Goal: Task Accomplishment & Management: Manage account settings

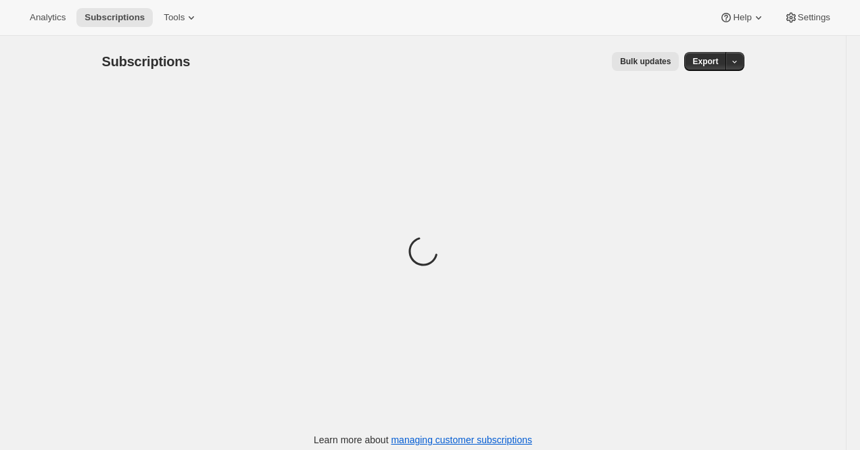
click at [403, 45] on div "Subscriptions. This page is ready Subscriptions Bulk updates More actions Bulk …" at bounding box center [423, 61] width 642 height 51
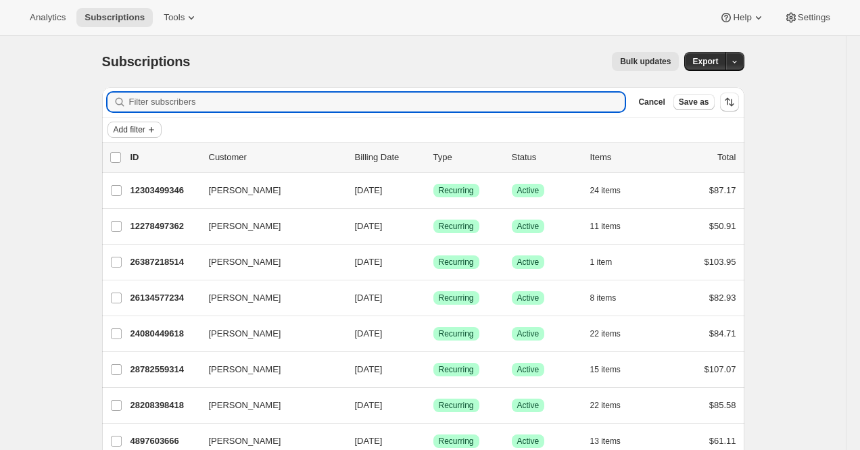
click at [125, 135] on button "Add filter" at bounding box center [134, 130] width 54 height 16
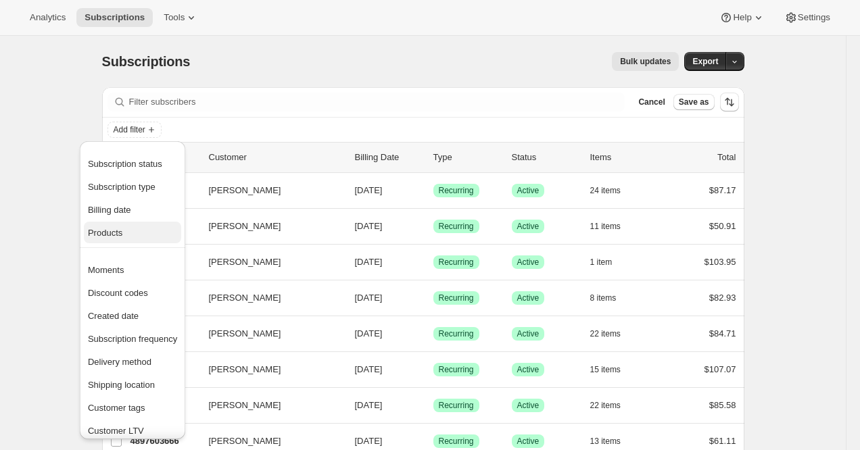
click at [162, 233] on span "Products" at bounding box center [132, 233] width 89 height 14
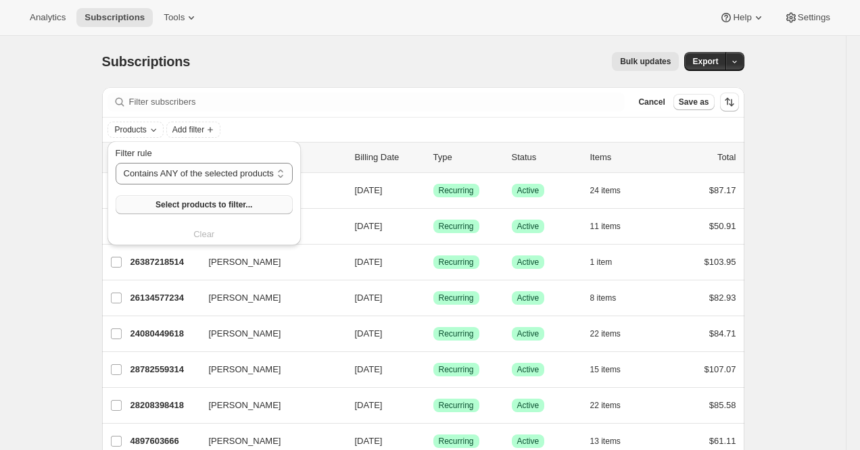
click at [165, 205] on span "Select products to filter..." at bounding box center [203, 204] width 97 height 11
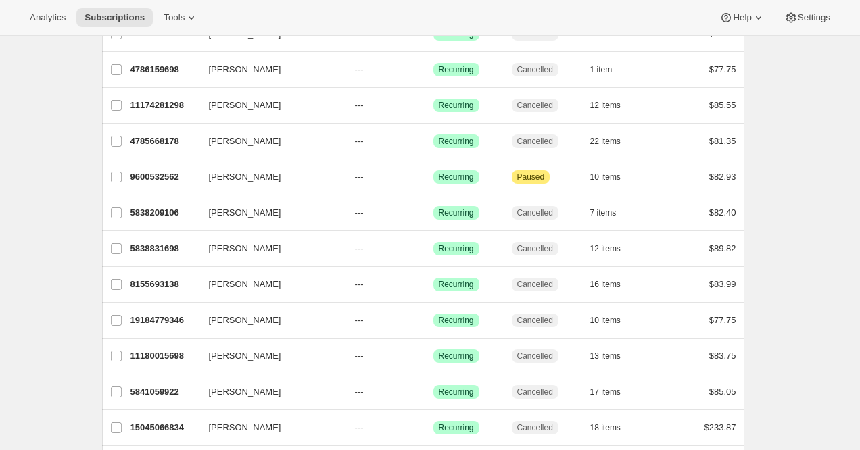
scroll to position [1589, 0]
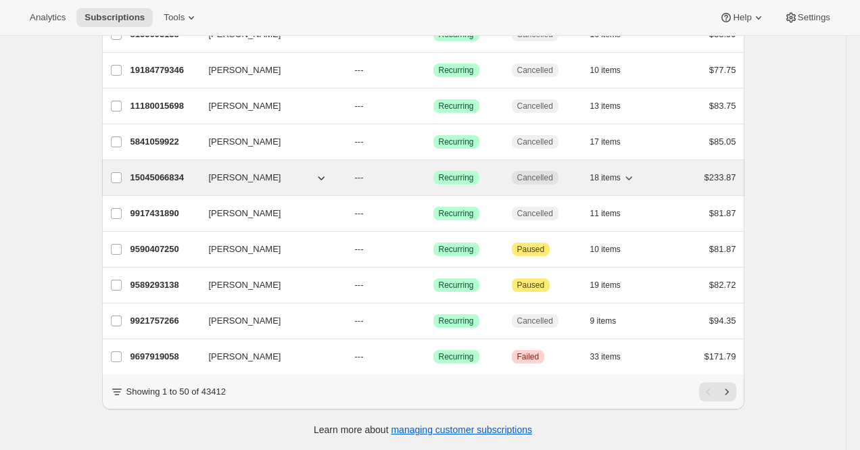
click at [143, 176] on p "15045066834" at bounding box center [164, 178] width 68 height 14
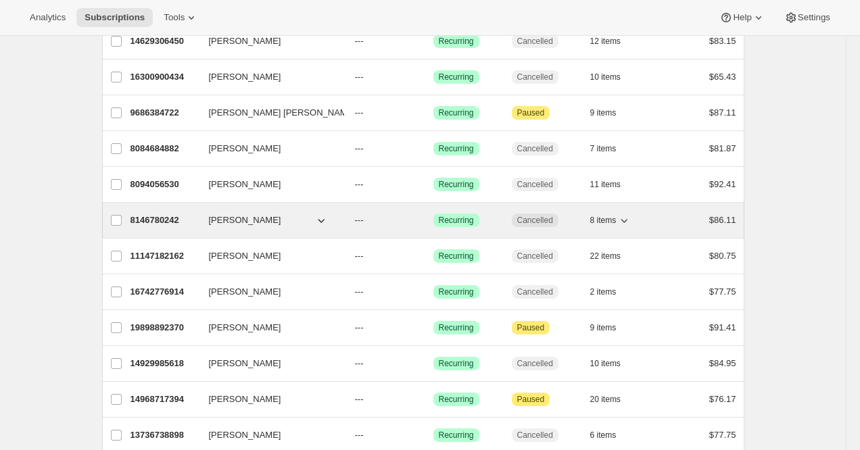
scroll to position [0, 0]
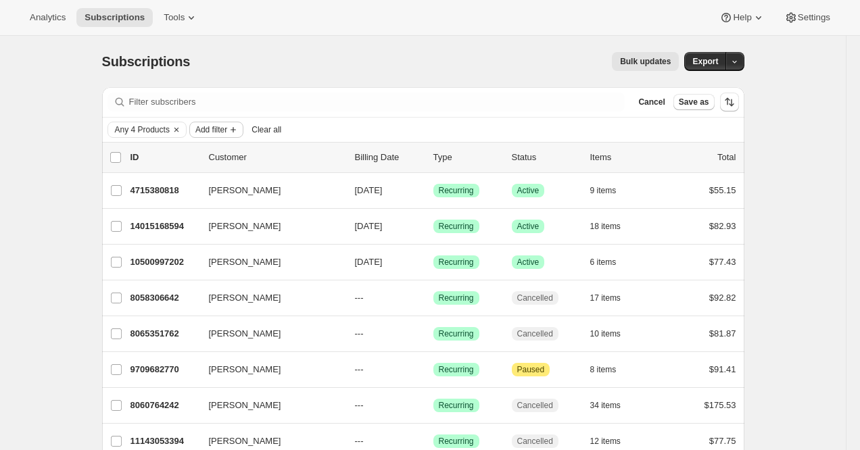
click at [203, 130] on span "Add filter" at bounding box center [211, 129] width 32 height 11
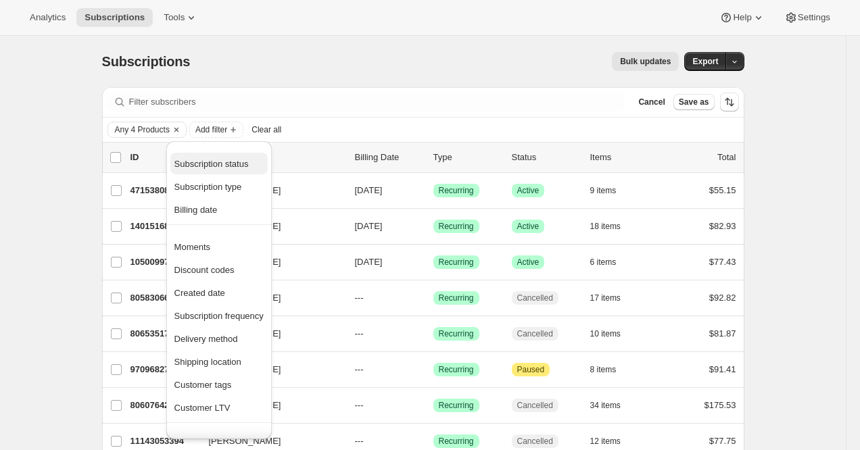
click at [241, 167] on span "Subscription status" at bounding box center [211, 164] width 74 height 10
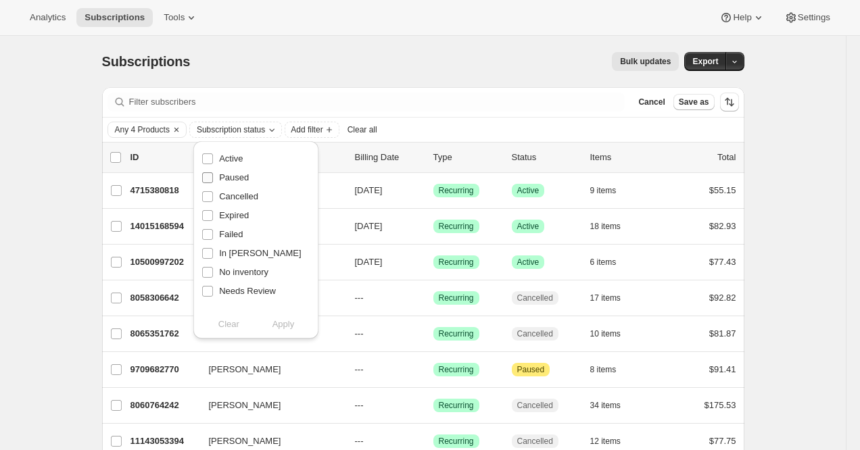
click at [237, 180] on span "Paused" at bounding box center [234, 177] width 30 height 10
click at [213, 180] on input "Paused" at bounding box center [207, 177] width 11 height 11
checkbox input "true"
click at [226, 155] on span "Active" at bounding box center [231, 158] width 24 height 10
click at [213, 155] on input "Active" at bounding box center [207, 158] width 11 height 11
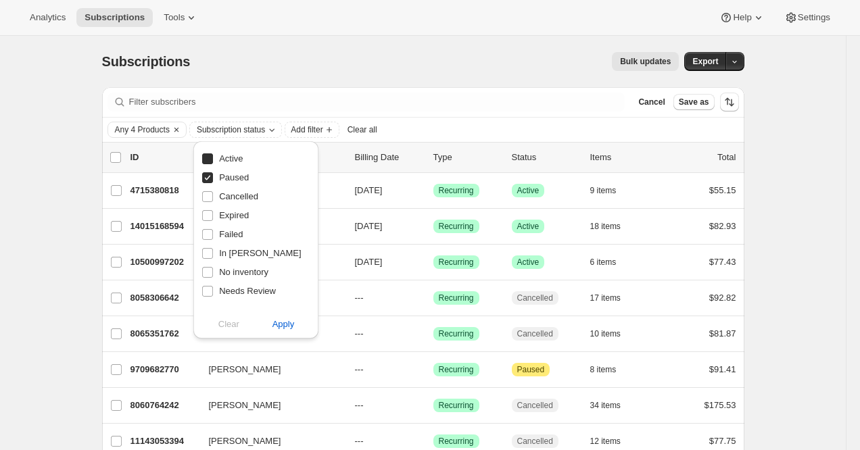
checkbox input "true"
click at [231, 210] on span "Expired" at bounding box center [234, 215] width 30 height 10
click at [213, 210] on input "Expired" at bounding box center [207, 215] width 11 height 11
checkbox input "true"
click at [231, 228] on span "Failed" at bounding box center [231, 235] width 24 height 14
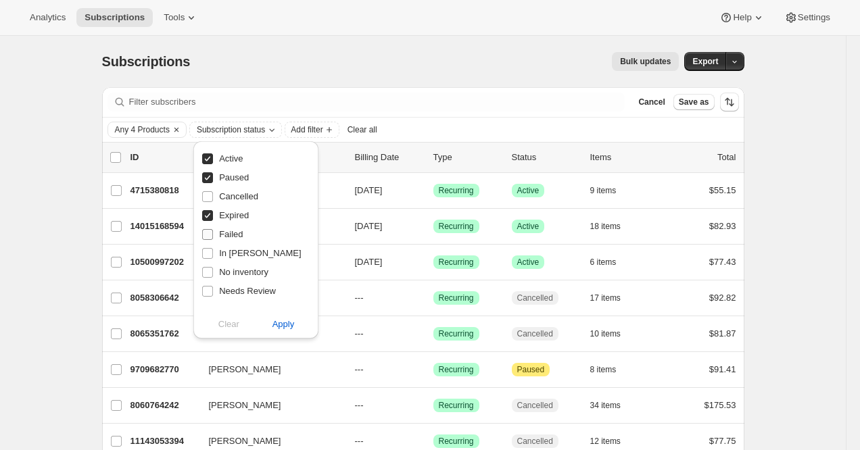
click at [213, 229] on input "Failed" at bounding box center [207, 234] width 11 height 11
checkbox input "true"
click at [276, 322] on span "Apply" at bounding box center [283, 325] width 22 height 14
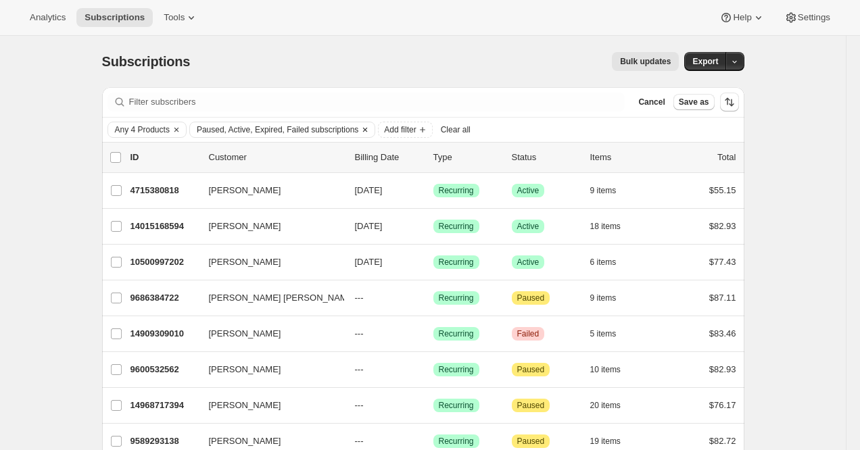
click at [312, 127] on span "Paused, Active, Expired, Failed subscriptions" at bounding box center [278, 129] width 162 height 11
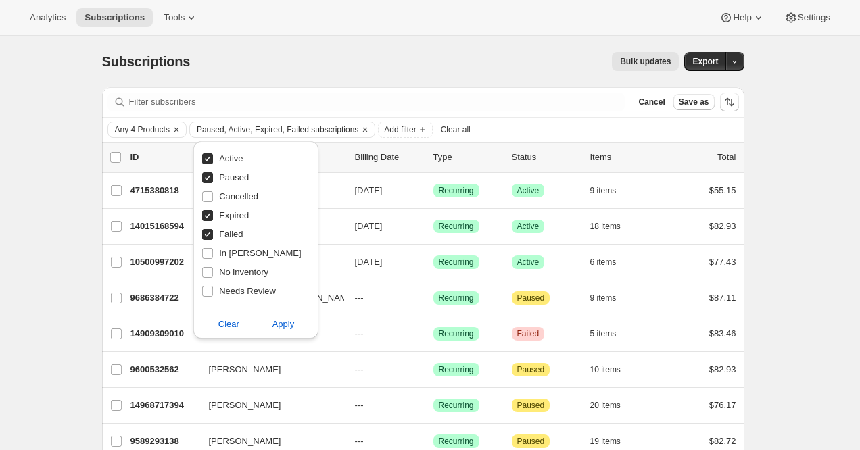
click at [234, 218] on span "Expired" at bounding box center [234, 215] width 30 height 10
click at [213, 218] on input "Expired" at bounding box center [207, 215] width 11 height 11
checkbox input "false"
click at [234, 235] on span "Failed" at bounding box center [231, 234] width 24 height 10
click at [213, 235] on input "Failed" at bounding box center [207, 234] width 11 height 11
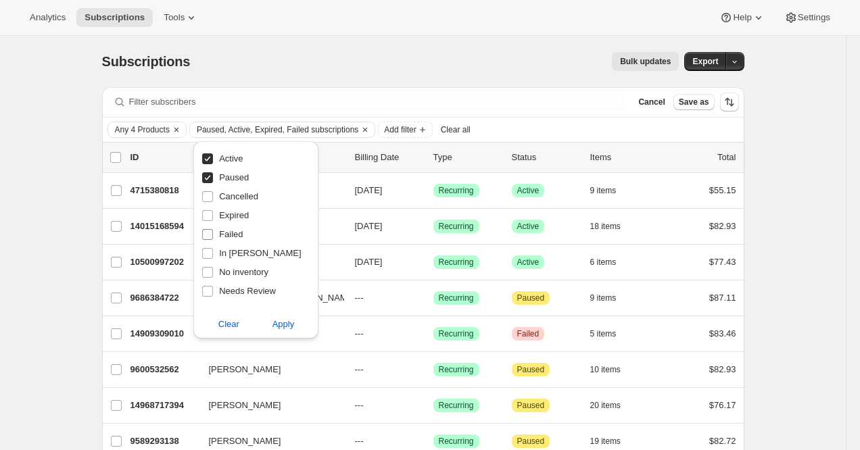
checkbox input "false"
click at [291, 323] on span "Apply" at bounding box center [283, 325] width 22 height 14
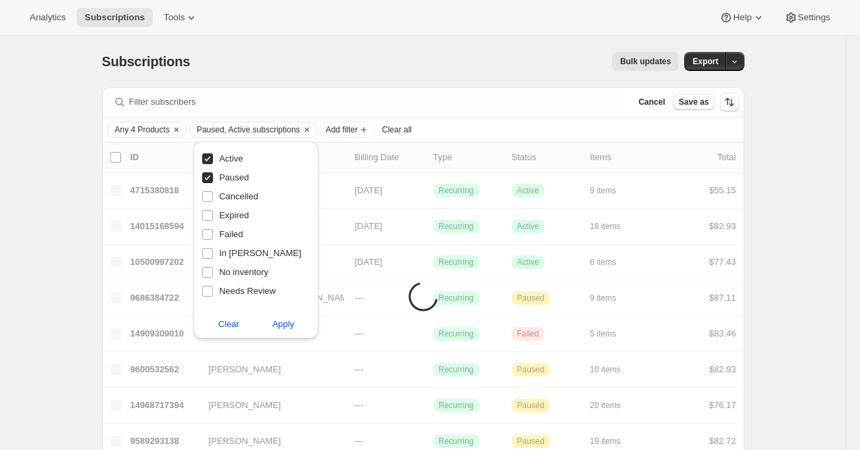
click at [233, 180] on span "Paused" at bounding box center [234, 177] width 30 height 10
click at [213, 180] on input "Paused" at bounding box center [207, 177] width 11 height 11
checkbox input "false"
click at [272, 327] on span "Apply" at bounding box center [283, 325] width 22 height 14
click at [487, 78] on div "Subscriptions. This page is ready Subscriptions Bulk updates More actions Bulk …" at bounding box center [423, 61] width 642 height 51
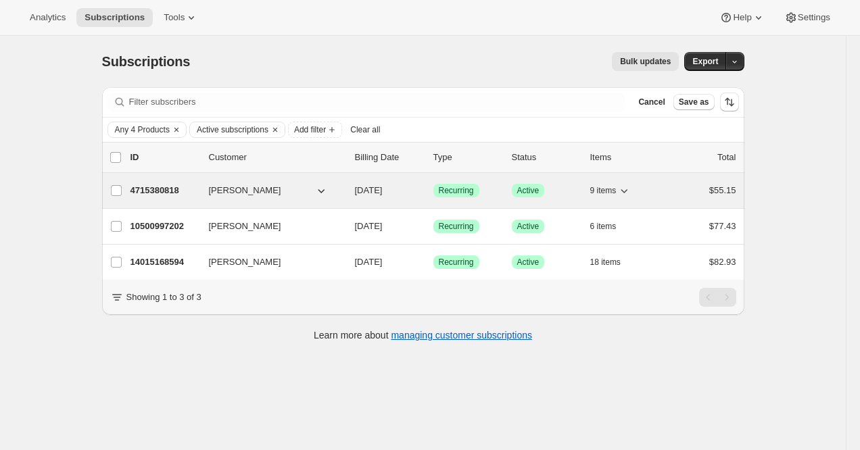
click at [166, 189] on p "4715380818" at bounding box center [164, 191] width 68 height 14
copy p "4715380818"
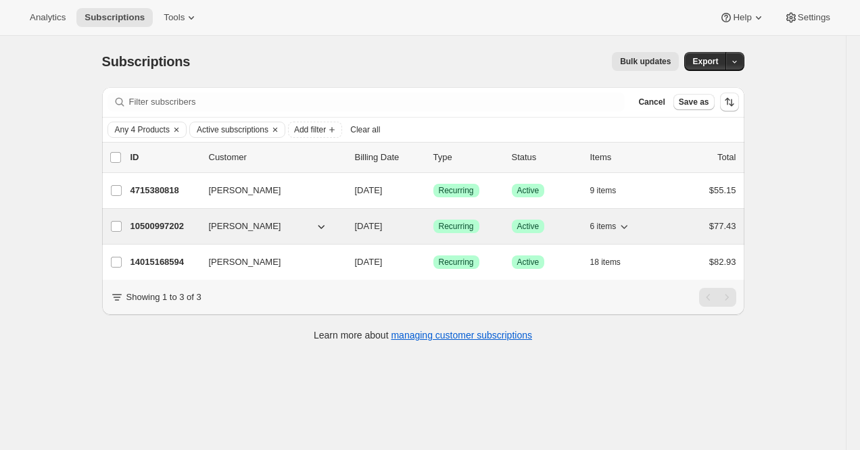
click at [162, 223] on p "10500997202" at bounding box center [164, 227] width 68 height 14
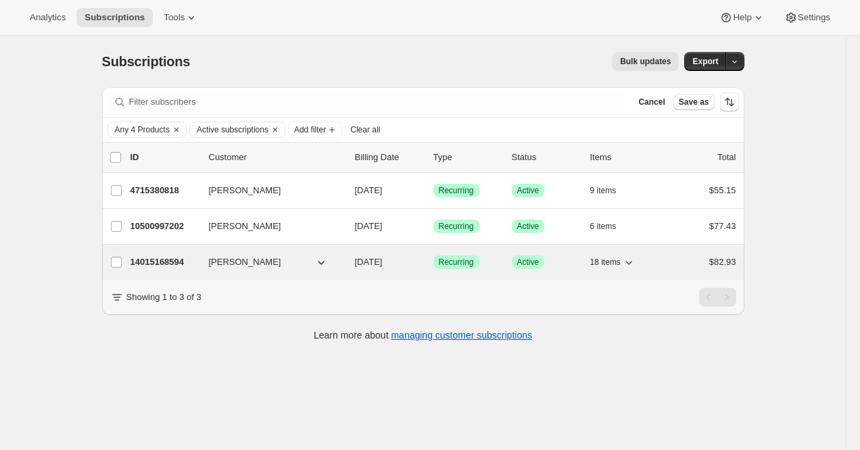
click at [155, 264] on p "14015168594" at bounding box center [164, 263] width 68 height 14
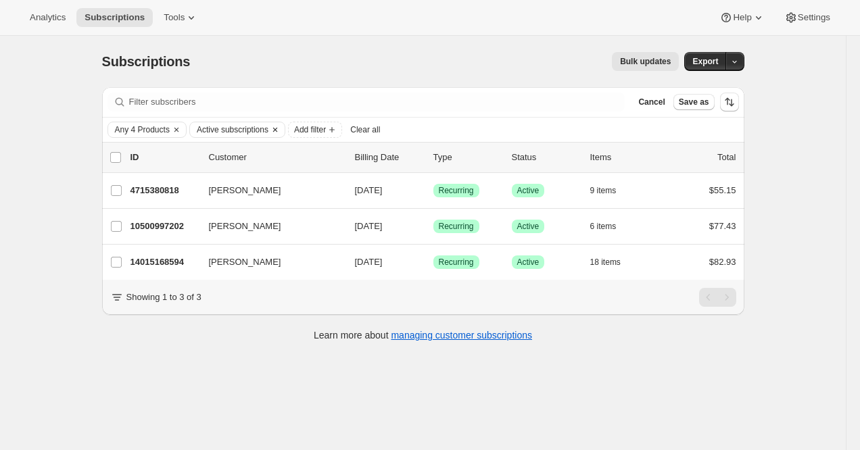
click at [221, 127] on span "Active subscriptions" at bounding box center [233, 129] width 72 height 11
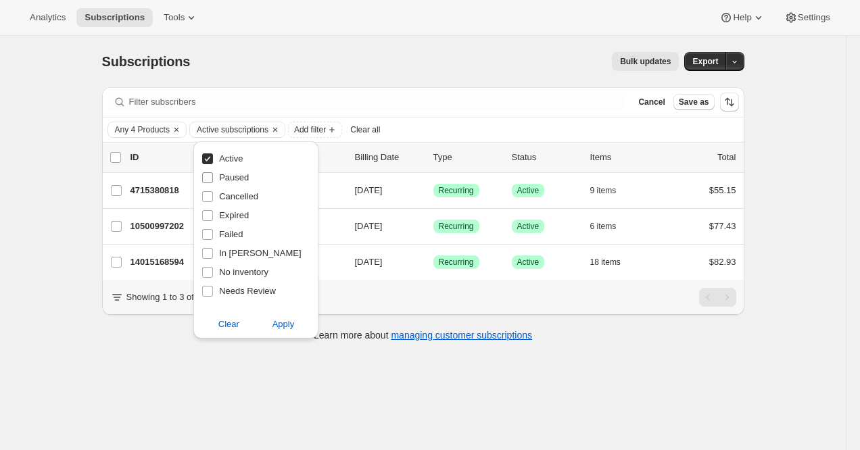
click at [224, 180] on span "Paused" at bounding box center [234, 177] width 30 height 10
click at [213, 180] on input "Paused" at bounding box center [207, 177] width 11 height 11
checkbox input "true"
click at [224, 166] on label "Active" at bounding box center [221, 158] width 41 height 19
click at [213, 164] on input "Active" at bounding box center [207, 158] width 11 height 11
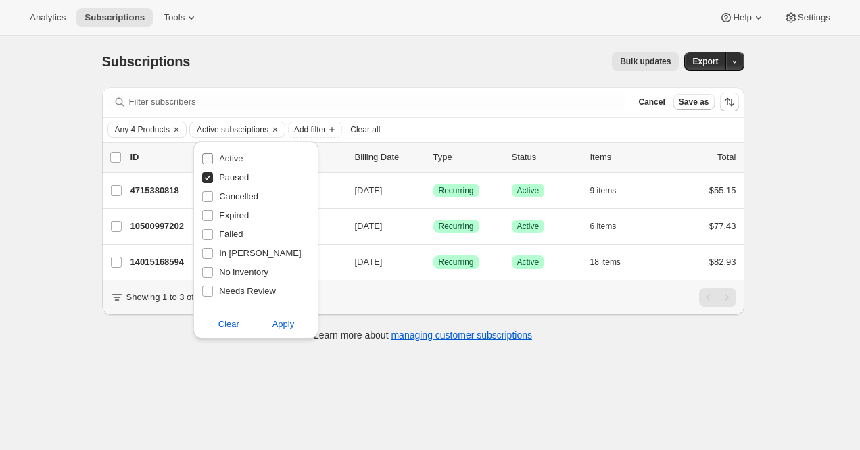
checkbox input "false"
click at [287, 320] on span "Apply" at bounding box center [283, 325] width 22 height 14
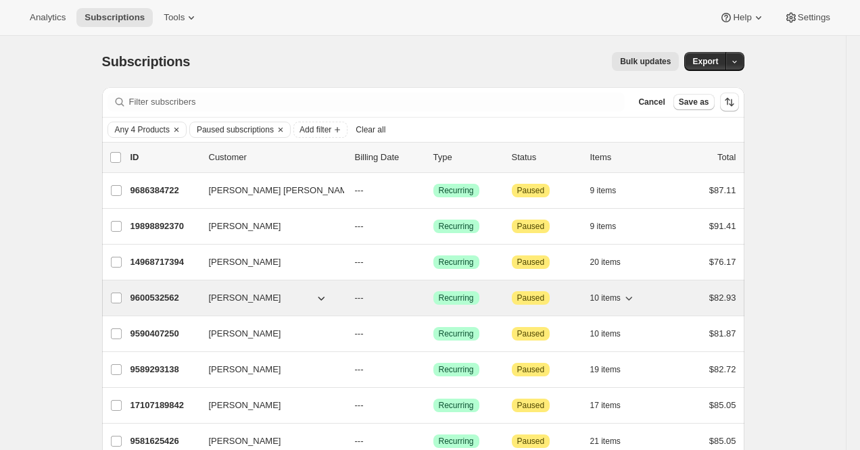
click at [152, 298] on p "9600532562" at bounding box center [164, 298] width 68 height 14
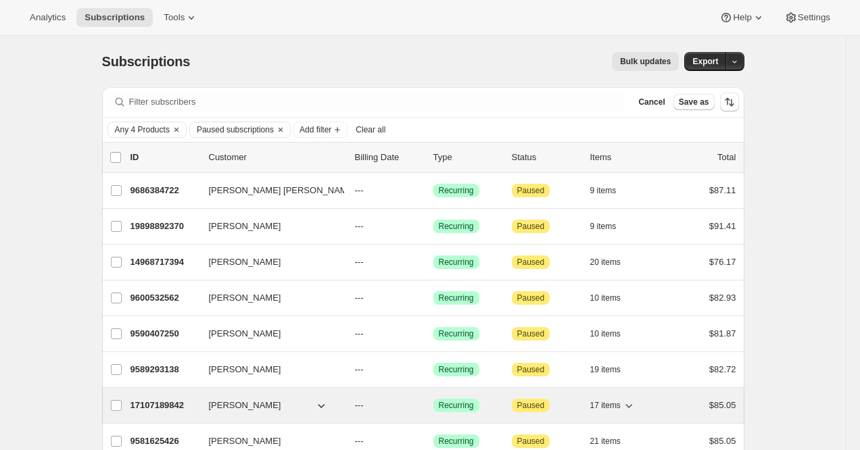
click at [147, 405] on p "17107189842" at bounding box center [164, 406] width 68 height 14
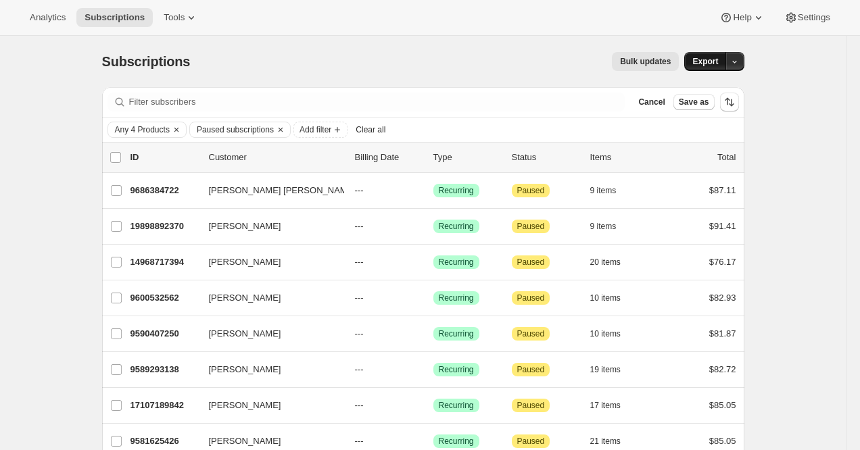
click at [709, 66] on span "Export" at bounding box center [705, 61] width 26 height 11
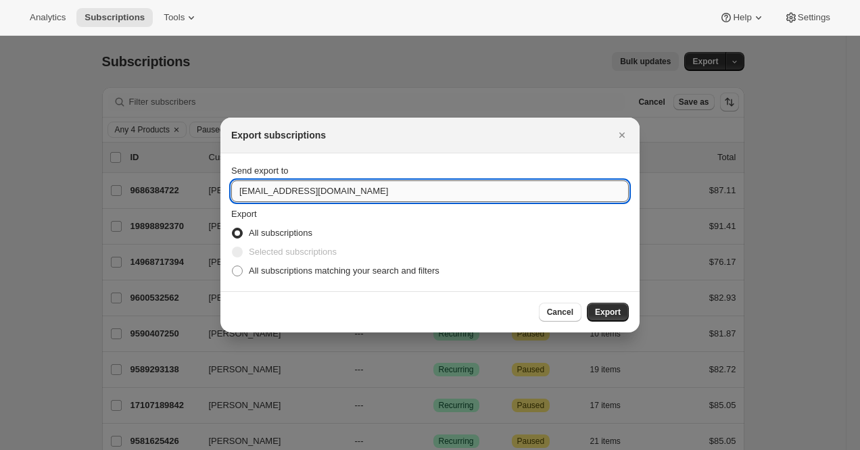
click at [389, 182] on input "care@uponafarm.com" at bounding box center [429, 191] width 397 height 22
type input "r"
type input "brian@awtomic.com"
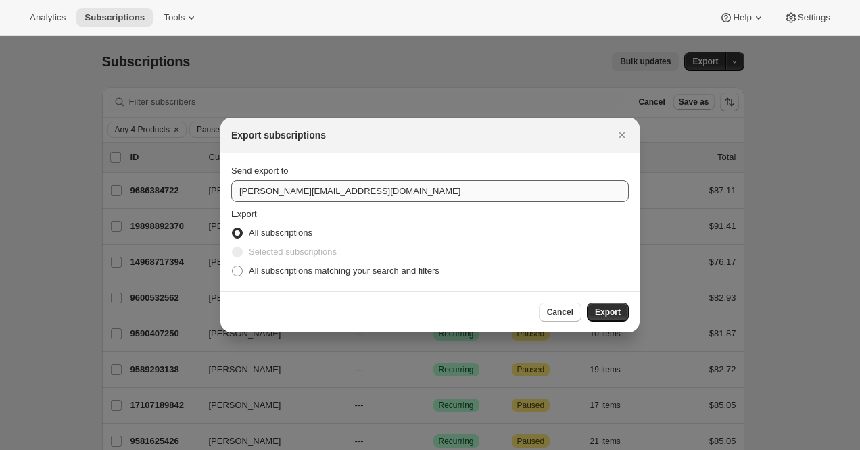
click at [232, 266] on input "All subscriptions matching your search and filters" at bounding box center [232, 266] width 1 height 1
radio input "true"
click at [587, 303] on button "Export" at bounding box center [608, 312] width 42 height 19
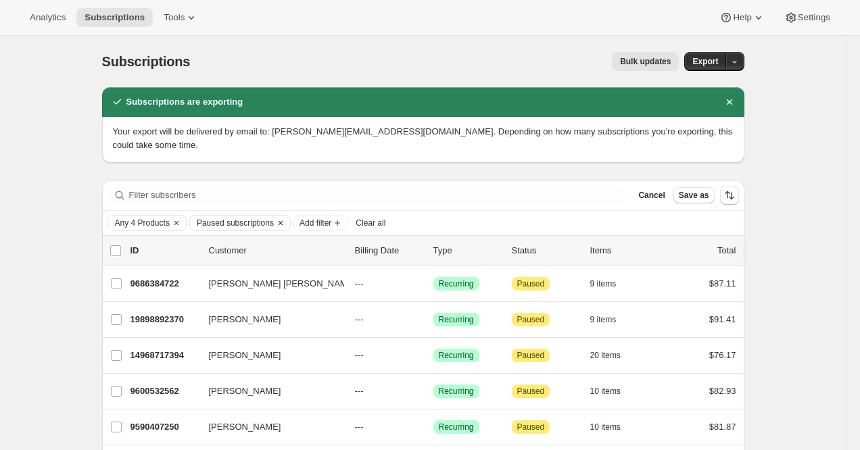
click at [247, 218] on span "Paused subscriptions" at bounding box center [235, 223] width 77 height 11
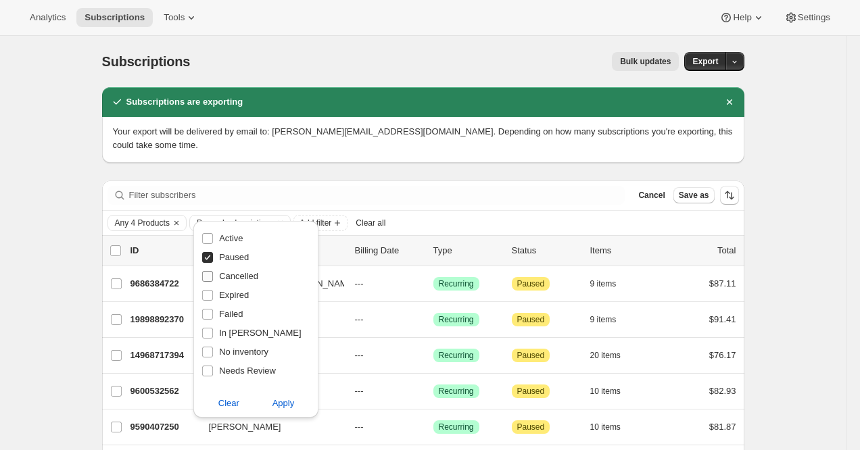
click at [233, 273] on span "Cancelled" at bounding box center [238, 276] width 39 height 10
click at [213, 273] on input "Cancelled" at bounding box center [207, 276] width 11 height 11
checkbox input "true"
click at [227, 260] on span "Paused" at bounding box center [234, 257] width 30 height 10
click at [213, 260] on input "Paused" at bounding box center [207, 257] width 11 height 11
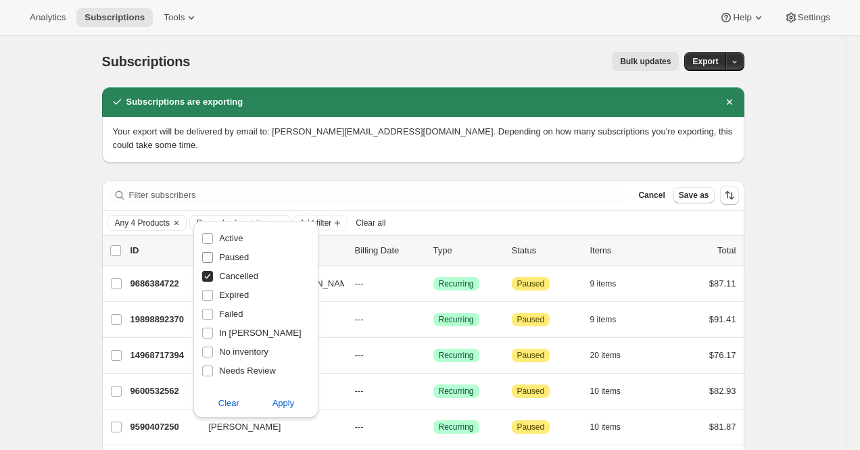
checkbox input "false"
click at [277, 408] on span "Apply" at bounding box center [283, 404] width 22 height 14
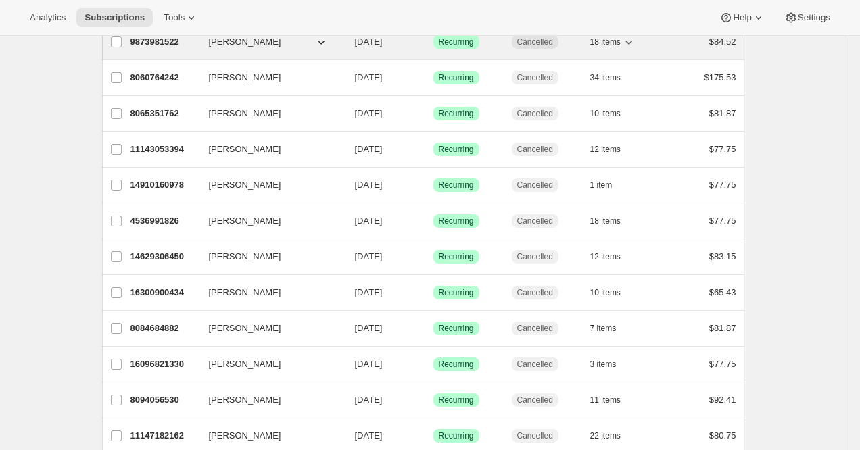
scroll to position [404, 0]
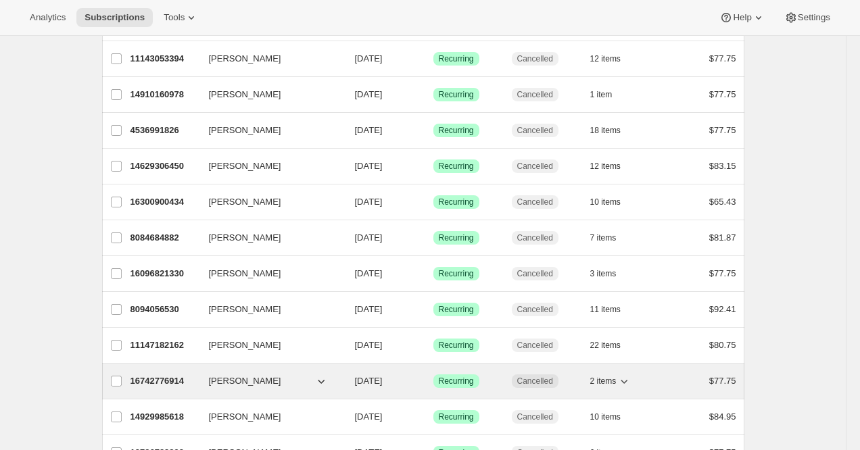
click at [160, 375] on p "16742776914" at bounding box center [164, 382] width 68 height 14
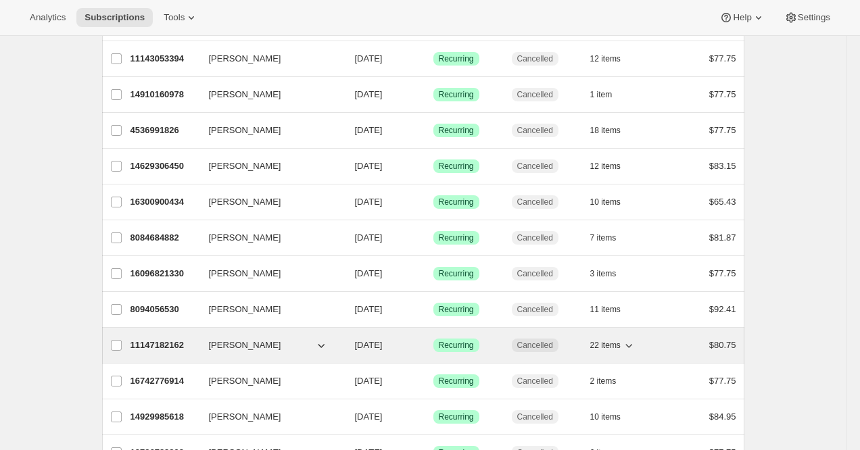
click at [151, 339] on p "11147182162" at bounding box center [164, 346] width 68 height 14
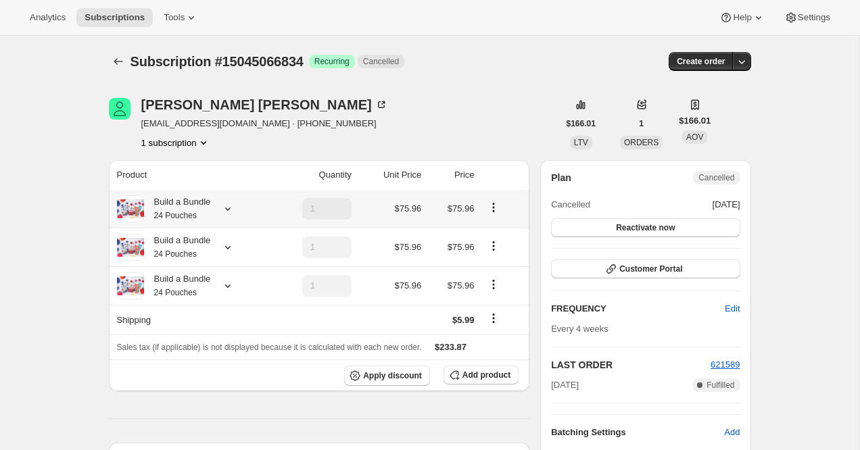
click at [179, 210] on div "Build a Bundle 24 Pouches" at bounding box center [177, 208] width 67 height 27
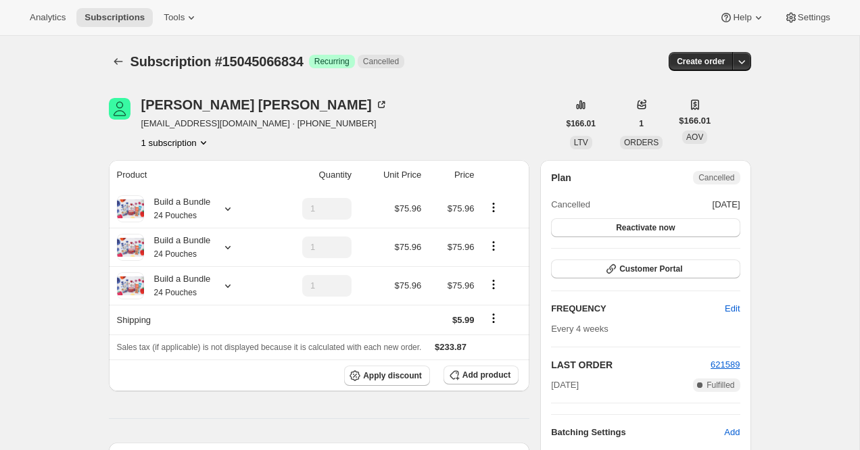
click at [270, 60] on span "Subscription #15045066834" at bounding box center [216, 61] width 173 height 15
copy span "15045066834"
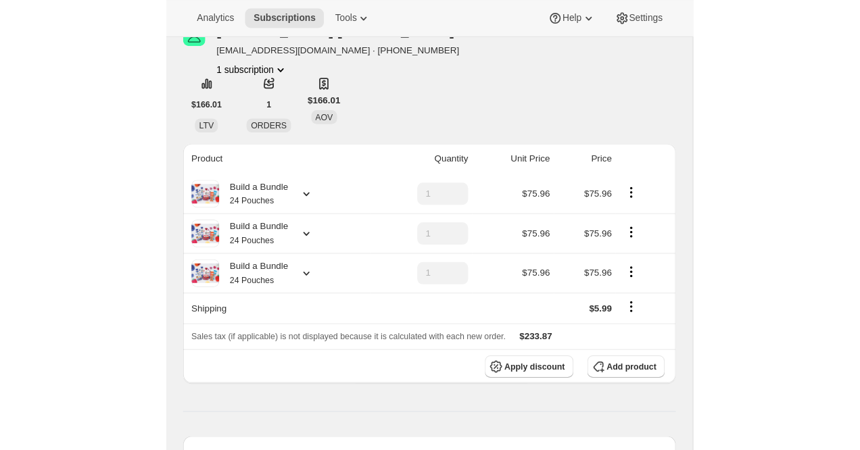
scroll to position [108, 0]
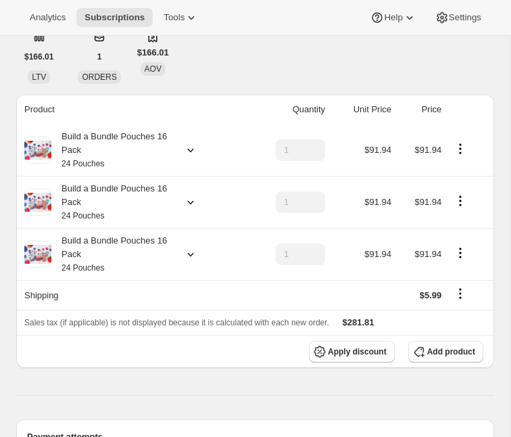
scroll to position [137, 0]
click at [148, 146] on div "Build a Bundle Pouches 16 Pack 24 Pouches" at bounding box center [112, 149] width 122 height 41
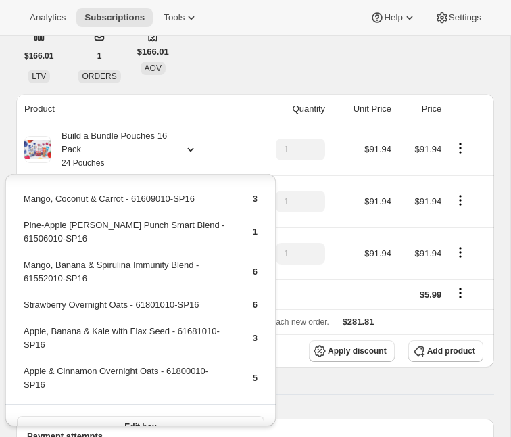
scroll to position [22, 0]
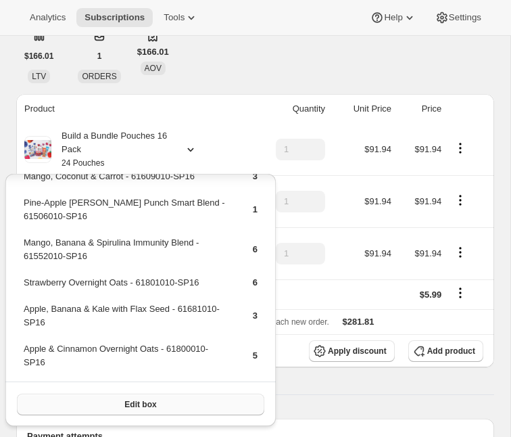
click at [132, 405] on span "Edit box" at bounding box center [140, 404] width 32 height 11
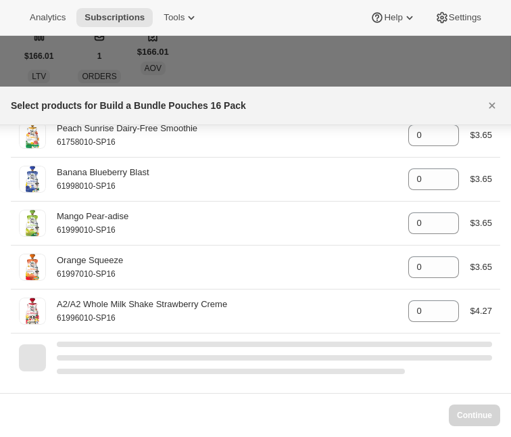
scroll to position [2241, 0]
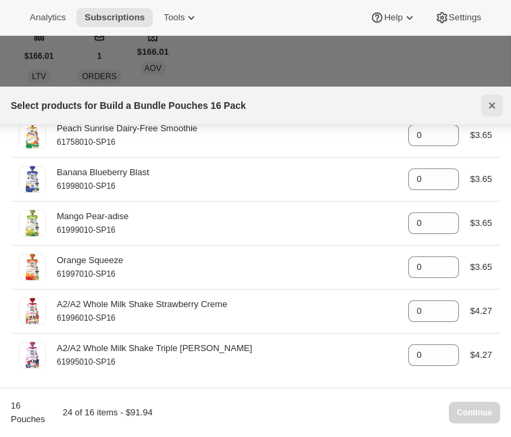
click at [491, 100] on icon "Close" at bounding box center [492, 106] width 14 height 14
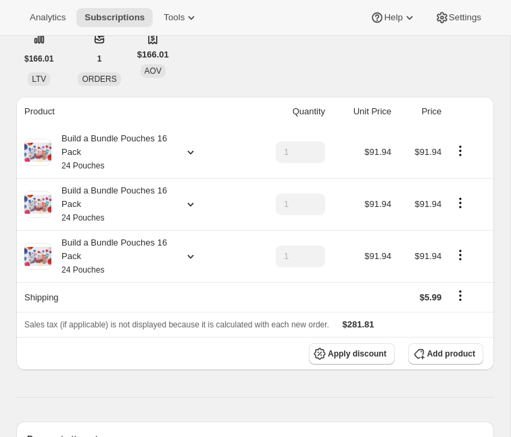
scroll to position [133, 0]
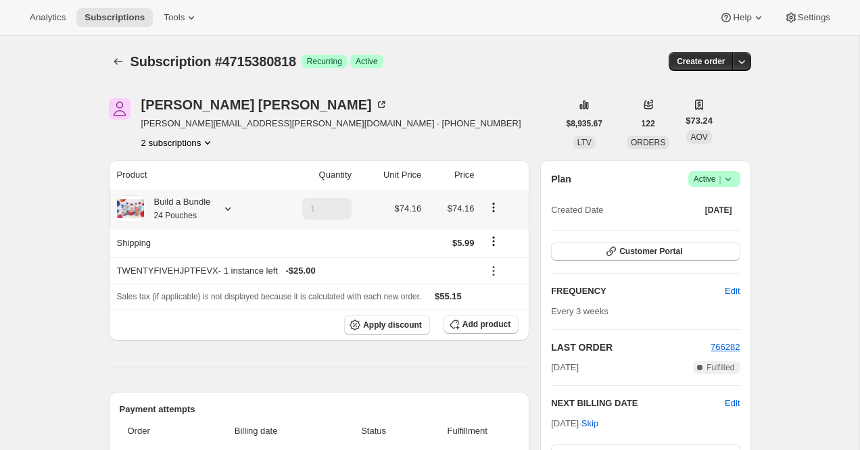
click at [170, 196] on div "Build a Bundle 24 Pouches" at bounding box center [177, 208] width 67 height 27
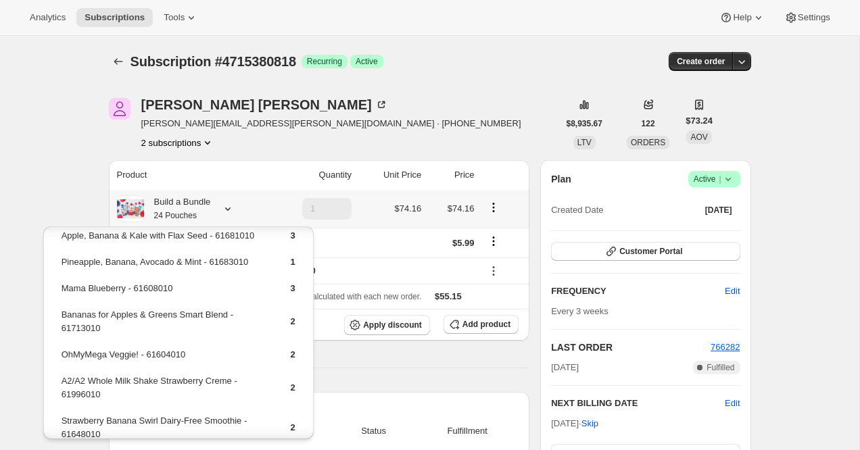
scroll to position [124, 0]
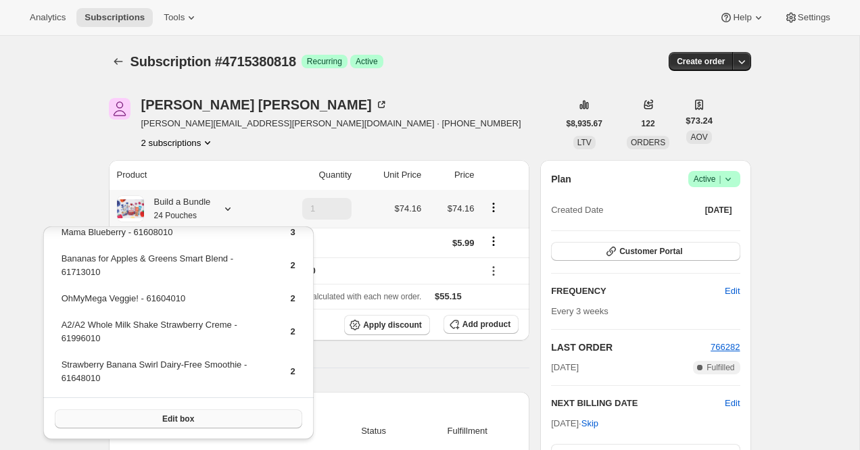
click at [215, 424] on button "Edit box" at bounding box center [178, 419] width 247 height 19
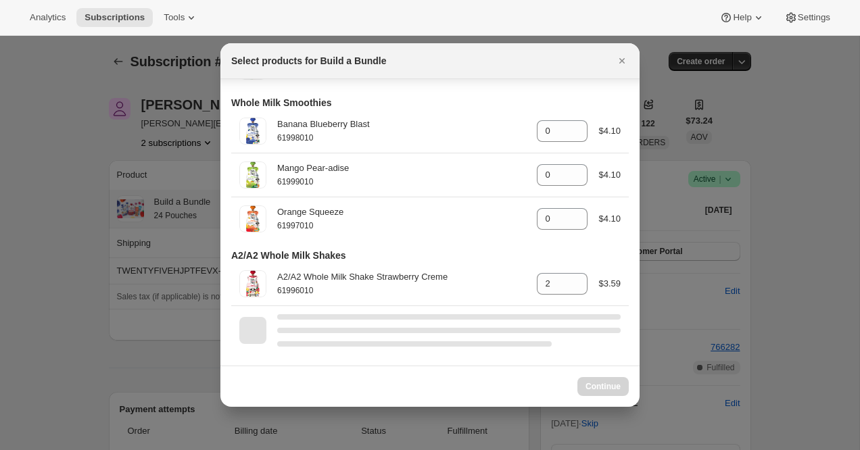
scroll to position [2467, 0]
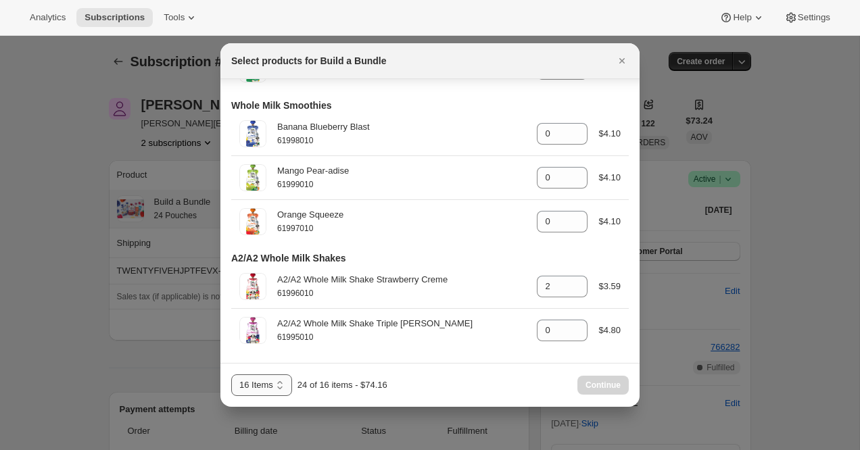
click at [257, 391] on select "16 Items 24 Items 32 Items 40 Items" at bounding box center [261, 386] width 61 height 22
select select "gid://shopify/ProductVariant/42094505427026"
click at [231, 375] on select "16 Items 24 Items 32 Items 40 Items" at bounding box center [261, 386] width 61 height 22
click at [607, 380] on span "Continue" at bounding box center [602, 385] width 35 height 11
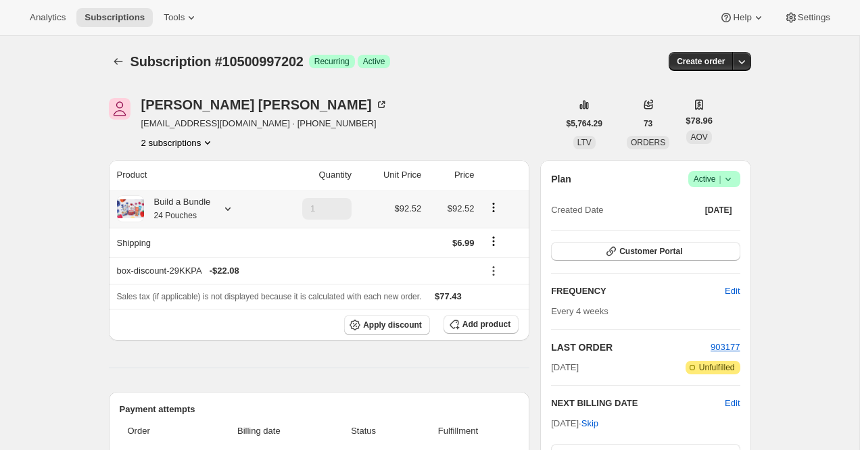
click at [199, 201] on div "Build a Bundle 24 Pouches" at bounding box center [177, 208] width 67 height 27
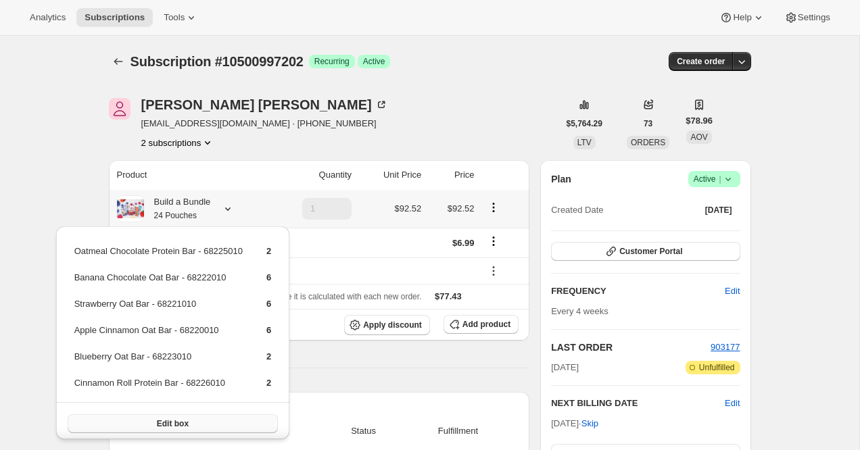
click at [174, 421] on span "Edit box" at bounding box center [173, 423] width 32 height 11
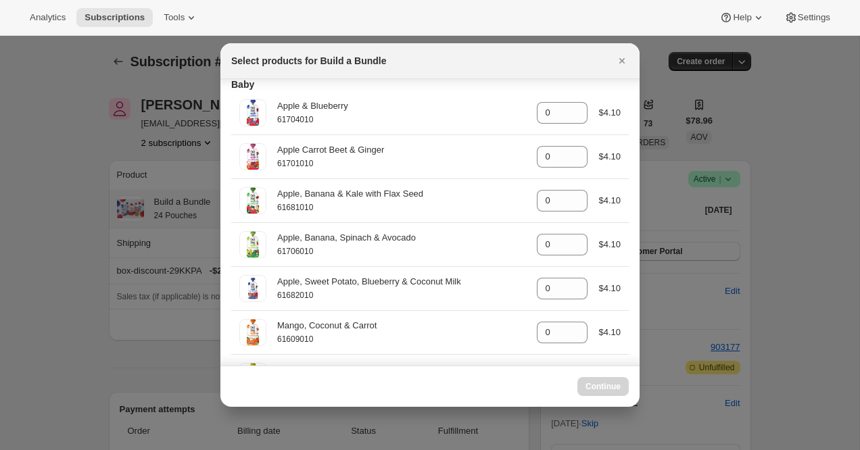
select select "gid://shopify/ProductVariant/42094505427026"
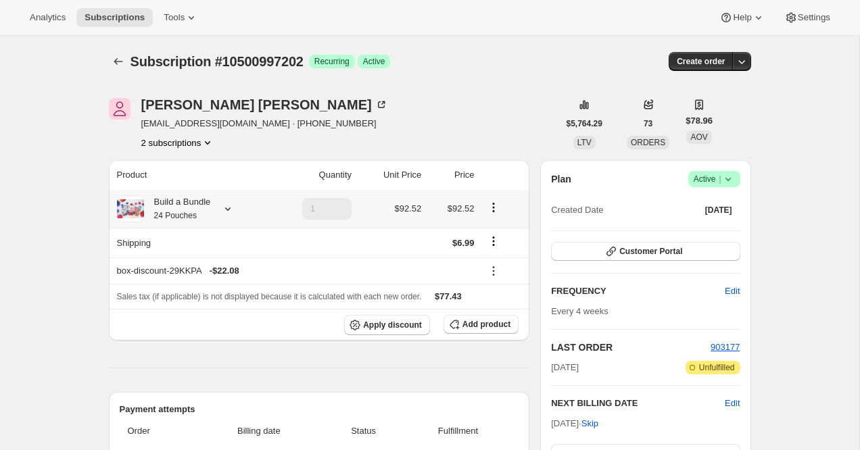
click at [268, 66] on span "Subscription #10500997202" at bounding box center [216, 61] width 173 height 15
copy span "10500997202"
click at [172, 203] on div "Build a Bundle 24 Items" at bounding box center [177, 208] width 67 height 27
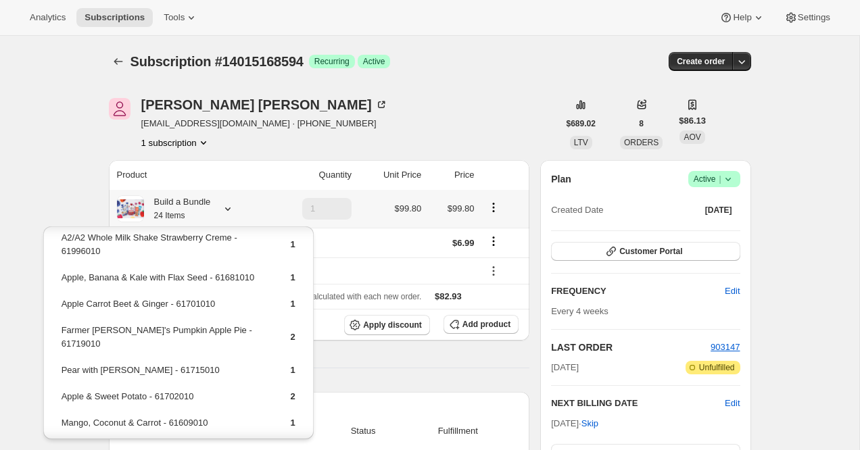
scroll to position [362, 0]
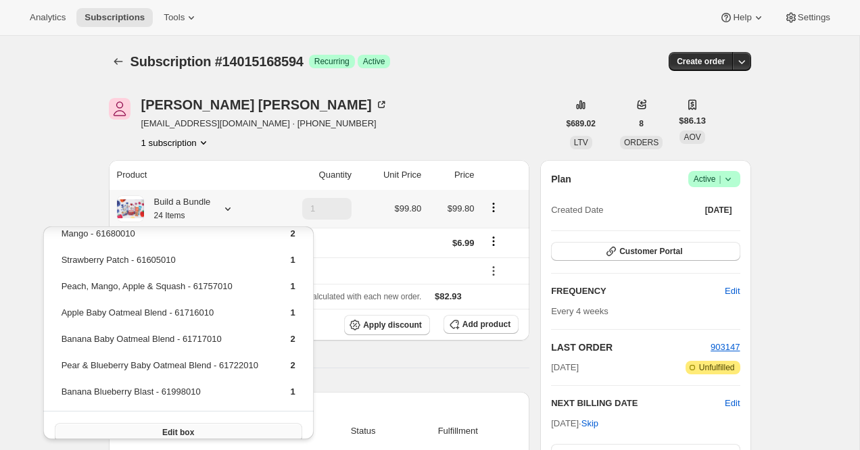
click at [164, 427] on span "Edit box" at bounding box center [178, 432] width 32 height 11
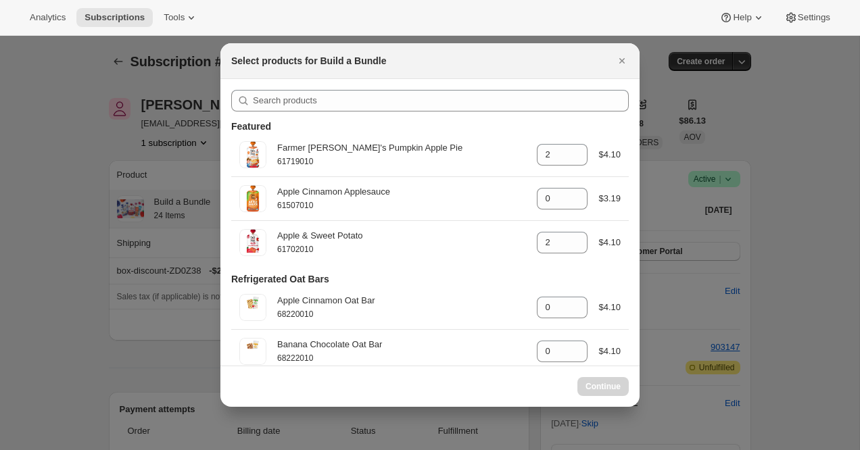
select select "gid://shopify/ProductVariant/42094505427026"
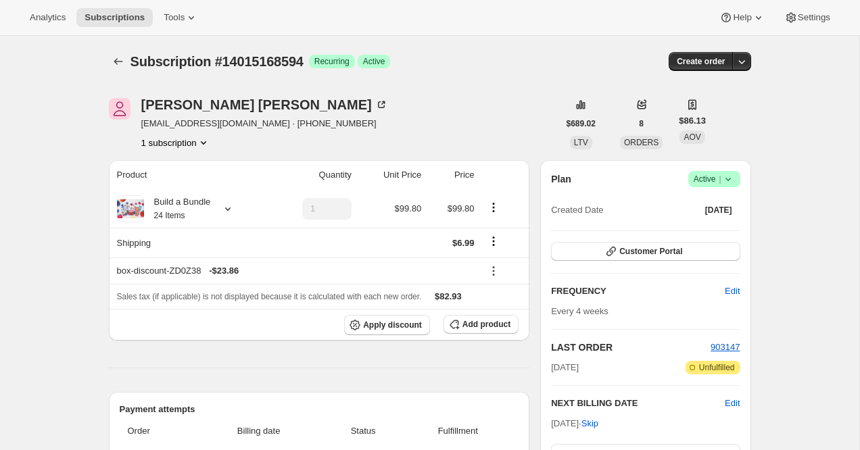
click at [254, 56] on span "Subscription #14015168594" at bounding box center [216, 61] width 173 height 15
copy span "14015168594"
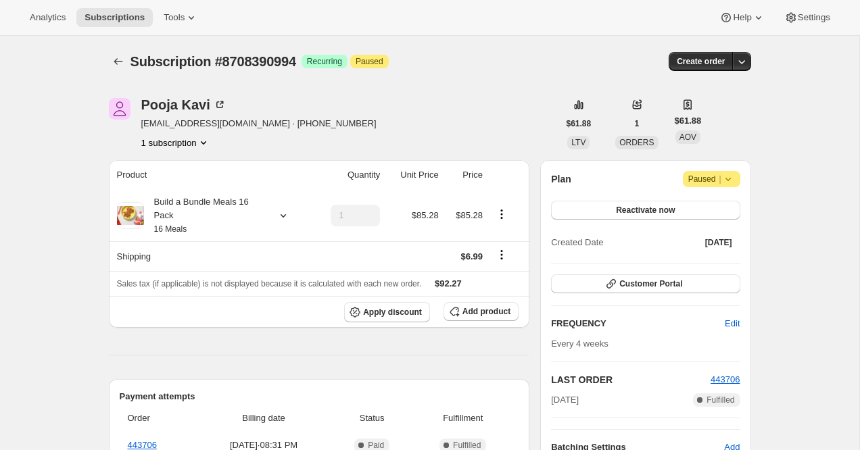
click at [369, 139] on div "[PERSON_NAME] [PERSON_NAME][EMAIL_ADDRESS][DOMAIN_NAME] · [PHONE_NUMBER] 1 subs…" at bounding box center [334, 123] width 450 height 51
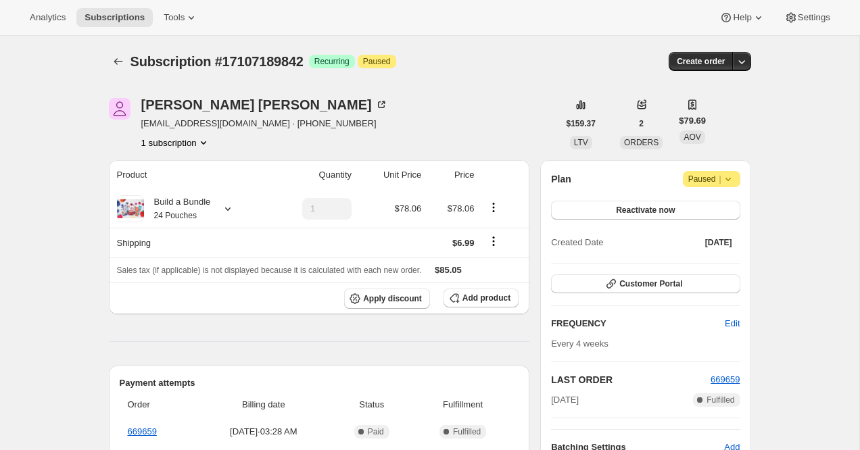
scroll to position [30, 0]
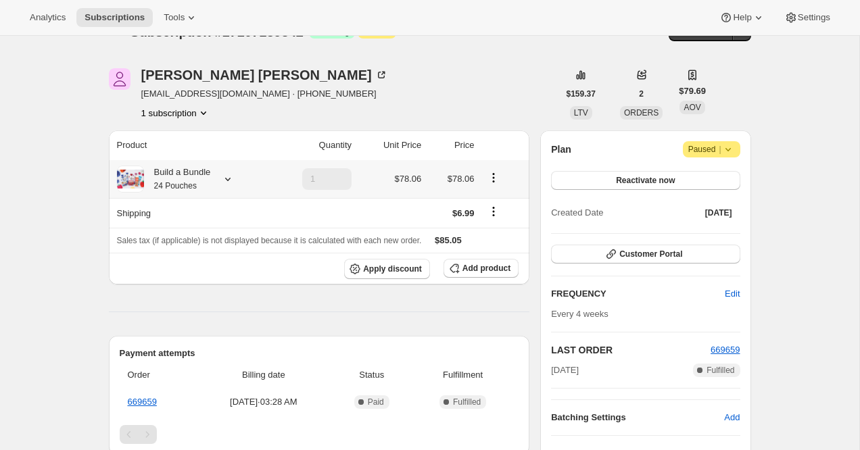
click at [192, 186] on small "24 Pouches" at bounding box center [175, 185] width 43 height 9
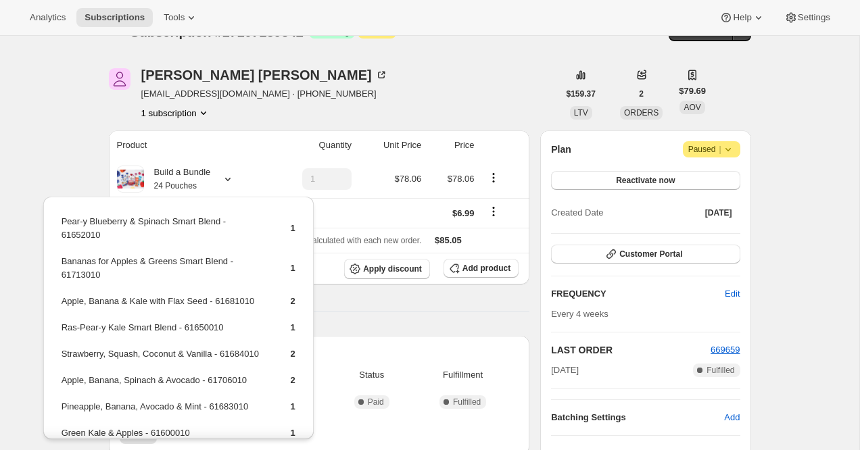
click at [367, 114] on div "Allison Casey alliecasey1323@gmail.com · +14439819073 1 subscription" at bounding box center [334, 93] width 450 height 51
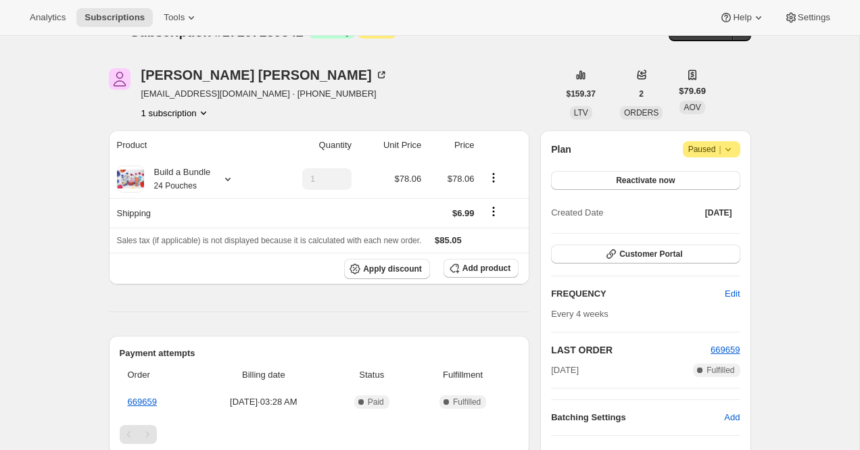
click at [420, 11] on div "Analytics Subscriptions Tools Help Settings" at bounding box center [430, 18] width 860 height 36
click at [402, 77] on div "Allison Casey alliecasey1323@gmail.com · +14439819073 1 subscription" at bounding box center [334, 93] width 450 height 51
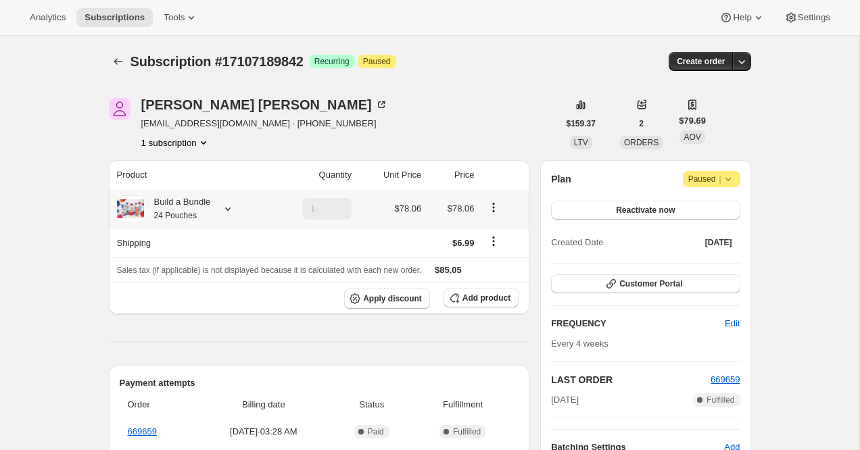
click at [190, 218] on small "24 Pouches" at bounding box center [175, 215] width 43 height 9
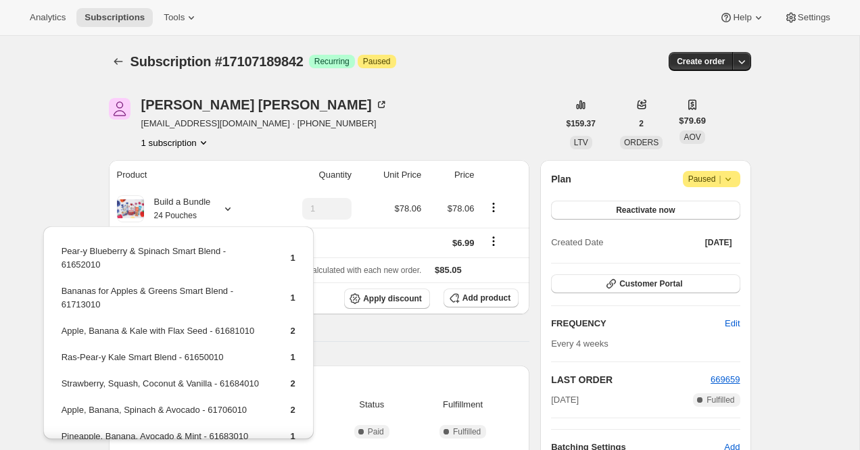
click at [308, 141] on div "1 subscription" at bounding box center [264, 143] width 247 height 14
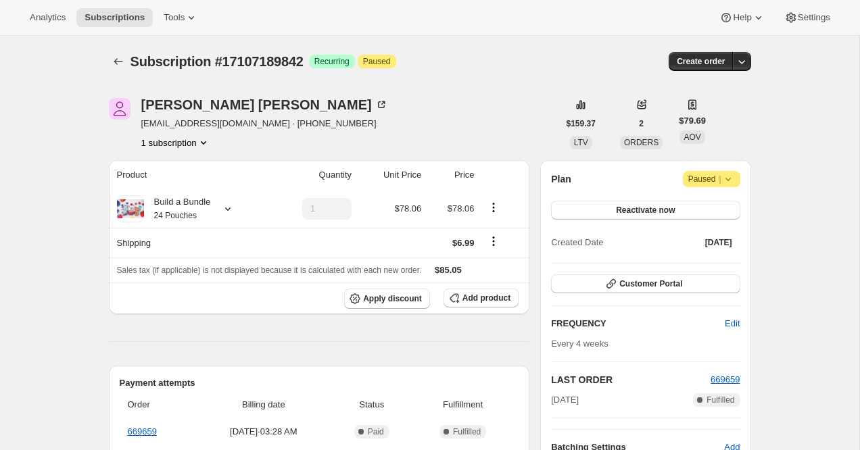
click at [308, 141] on div "1 subscription" at bounding box center [264, 143] width 247 height 14
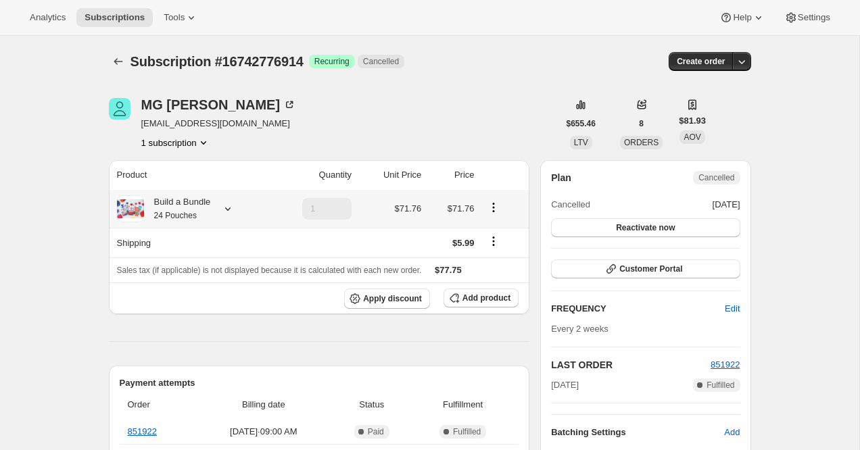
click at [172, 211] on small "24 Pouches" at bounding box center [175, 215] width 43 height 9
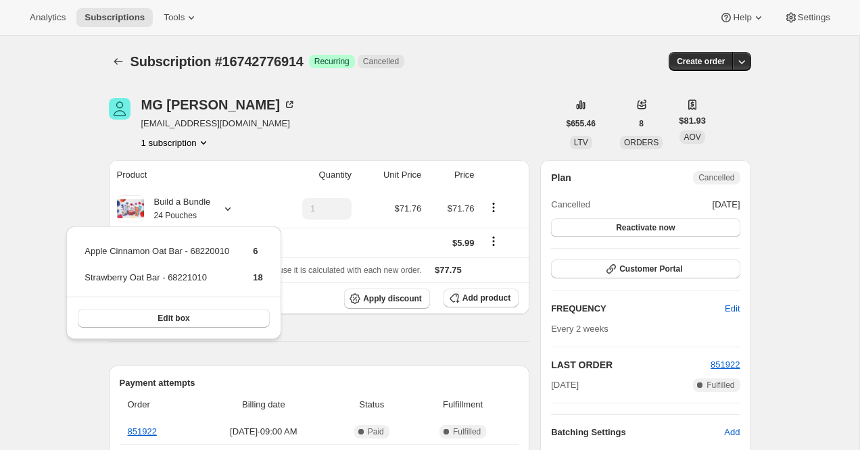
click at [262, 51] on div "Subscription #16742776914. This page is ready Subscription #16742776914 Success…" at bounding box center [430, 61] width 642 height 51
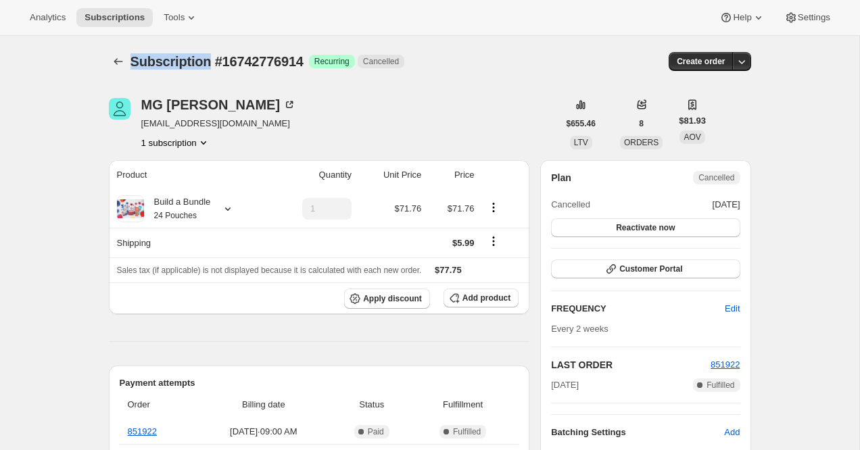
click at [262, 51] on div "Subscription #16742776914. This page is ready Subscription #16742776914 Success…" at bounding box center [430, 61] width 642 height 51
click at [256, 62] on span "Subscription #16742776914" at bounding box center [216, 61] width 173 height 15
copy span "16742776914"
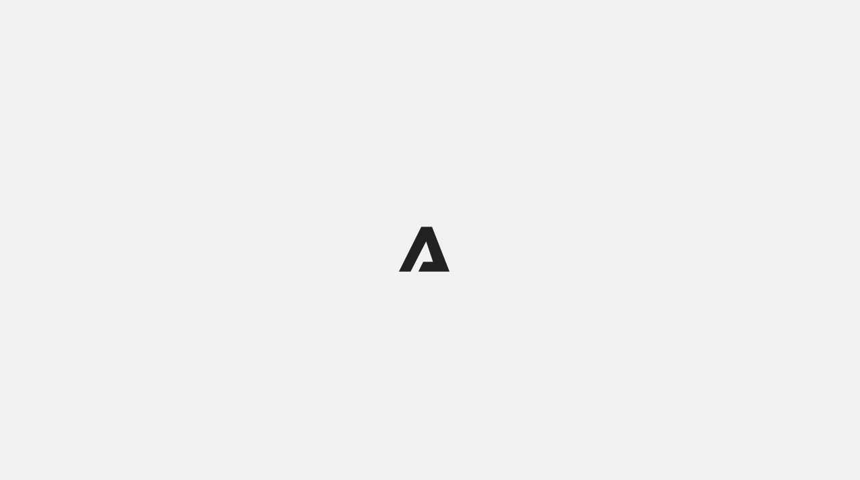
select select "subscriptionMessage"
select select "5"
select select "15"
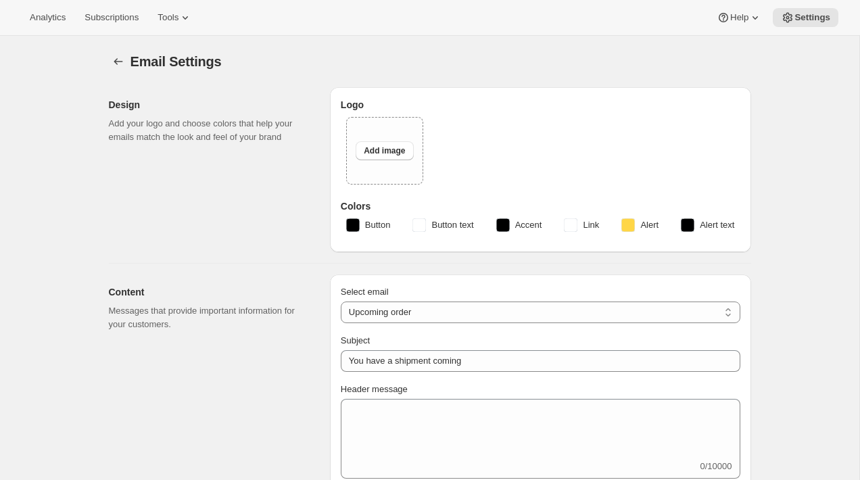
type input "Dwell®"
checkbox input "false"
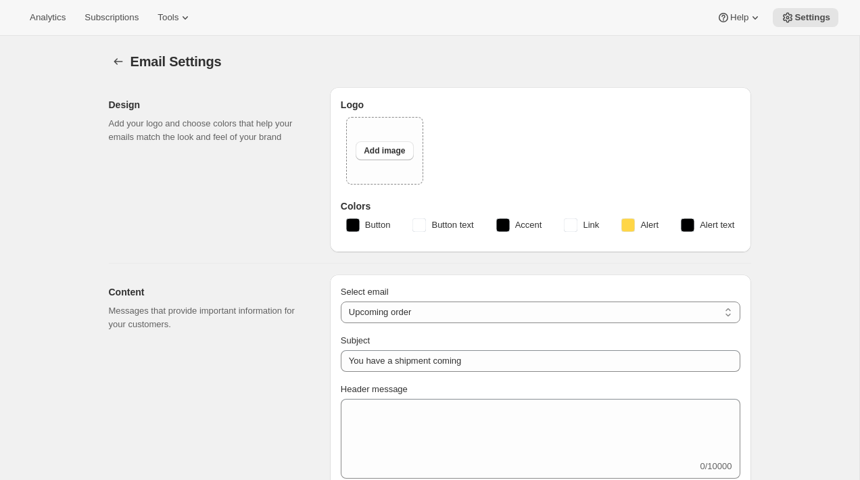
checkbox input "false"
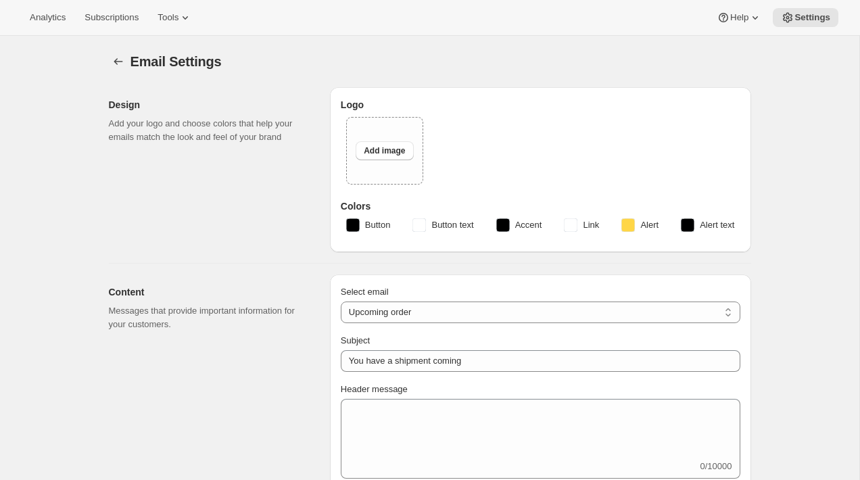
checkbox input "false"
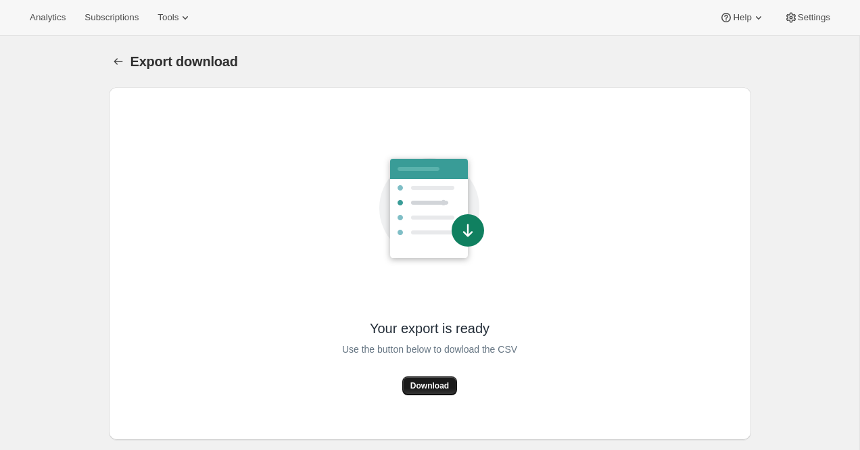
click at [447, 386] on span "Download" at bounding box center [429, 386] width 39 height 11
click at [106, 3] on div "Analytics Subscriptions Tools Help Settings" at bounding box center [430, 18] width 860 height 36
click at [107, 20] on span "Subscriptions" at bounding box center [112, 17] width 54 height 11
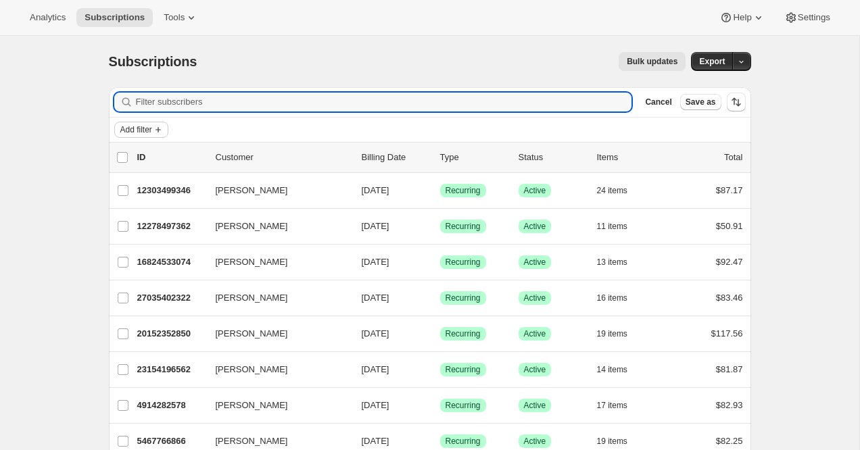
click at [155, 128] on button "Add filter" at bounding box center [141, 130] width 54 height 16
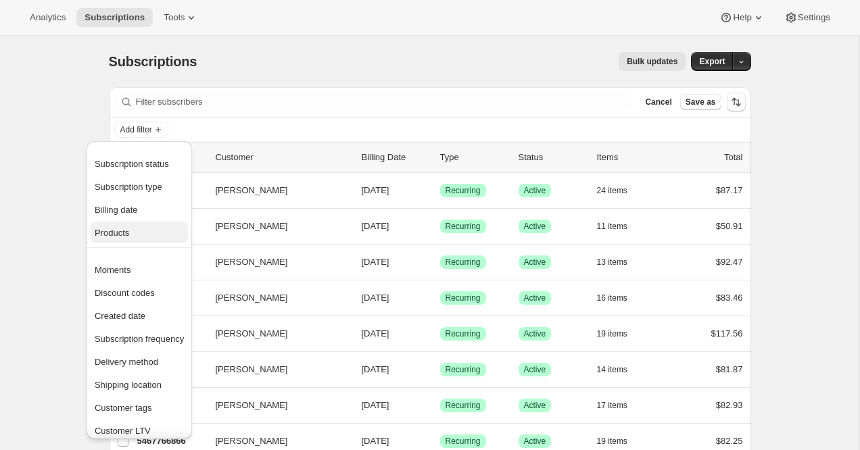
click at [147, 230] on span "Products" at bounding box center [139, 233] width 89 height 14
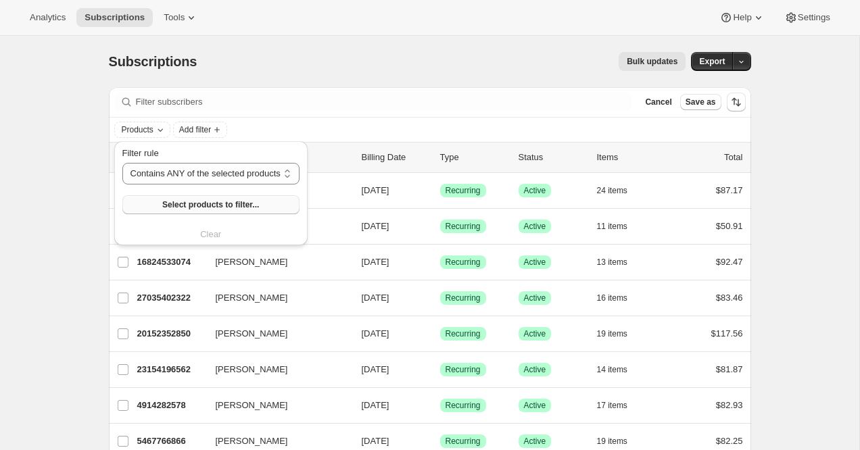
click at [203, 204] on span "Select products to filter..." at bounding box center [210, 204] width 97 height 11
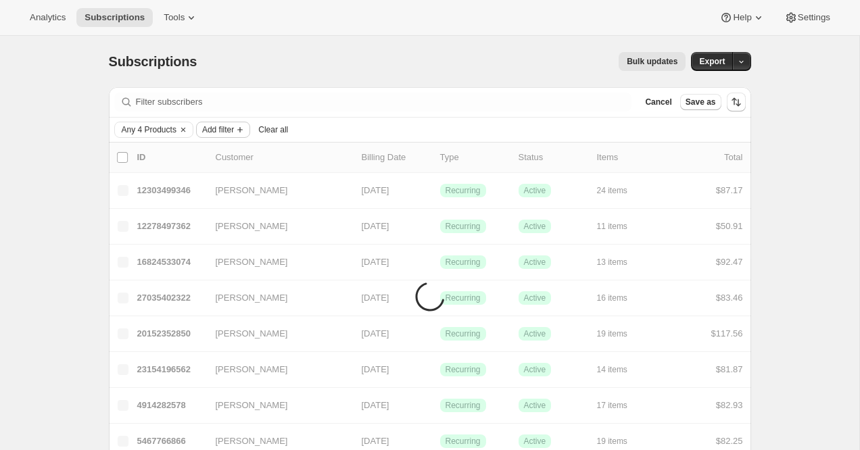
click at [216, 132] on span "Add filter" at bounding box center [218, 129] width 32 height 11
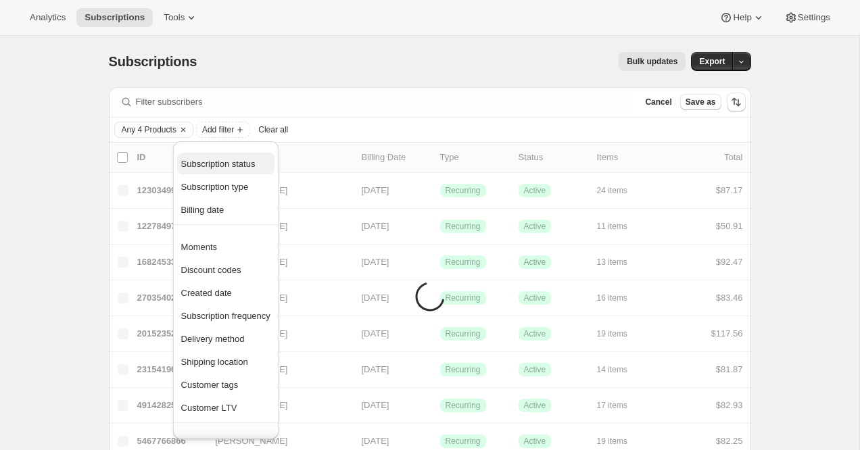
click at [237, 170] on span "Subscription status" at bounding box center [225, 165] width 89 height 14
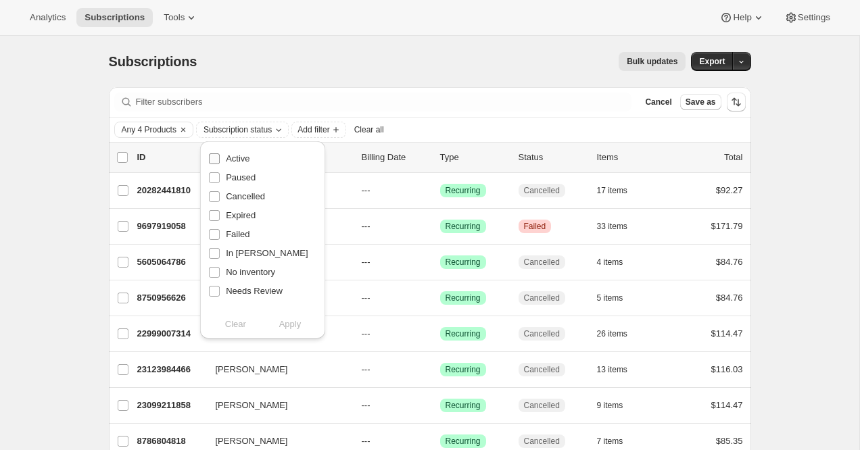
click at [239, 161] on span "Active" at bounding box center [238, 158] width 24 height 10
click at [220, 161] on input "Active" at bounding box center [214, 158] width 11 height 11
checkbox input "true"
click at [372, 70] on div "Bulk updates" at bounding box center [449, 61] width 473 height 19
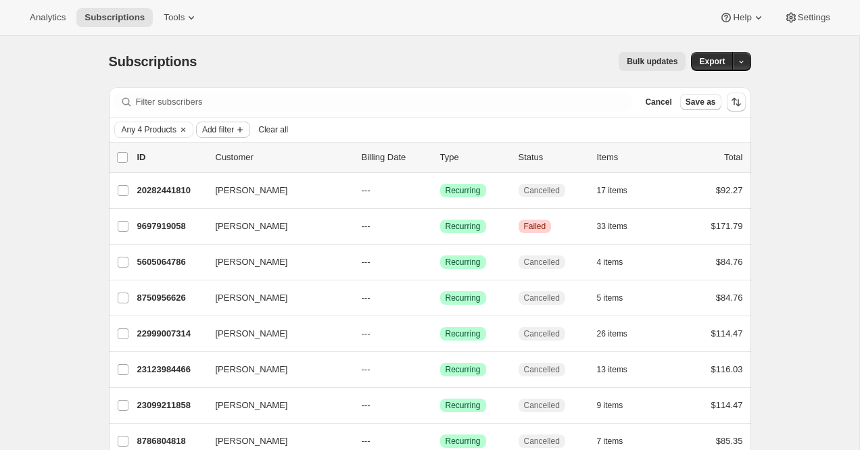
click at [238, 136] on button "Add filter" at bounding box center [223, 130] width 54 height 16
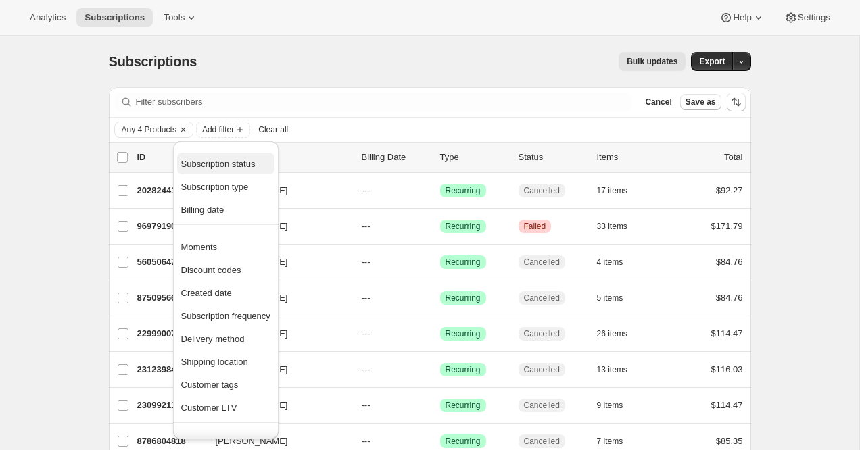
click at [241, 170] on span "Subscription status" at bounding box center [225, 165] width 89 height 14
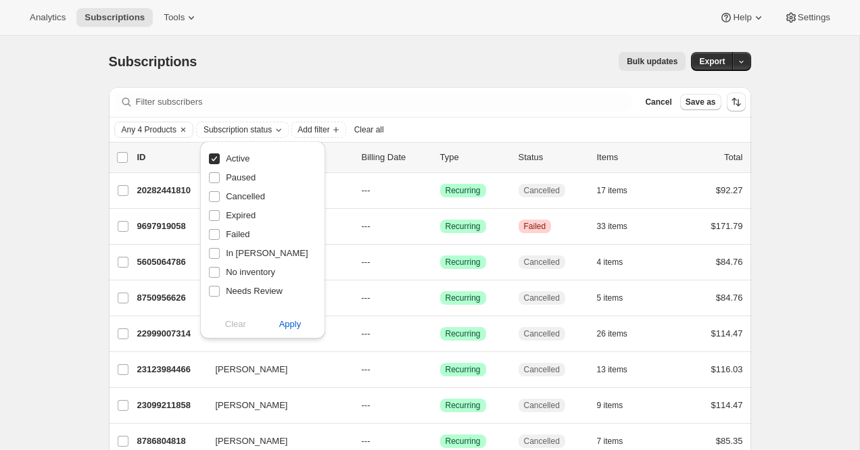
click at [291, 335] on div "Subscription status Active Paused Cancelled Expired Failed In [PERSON_NAME] No …" at bounding box center [262, 239] width 125 height 197
click at [297, 320] on span "Apply" at bounding box center [290, 325] width 22 height 14
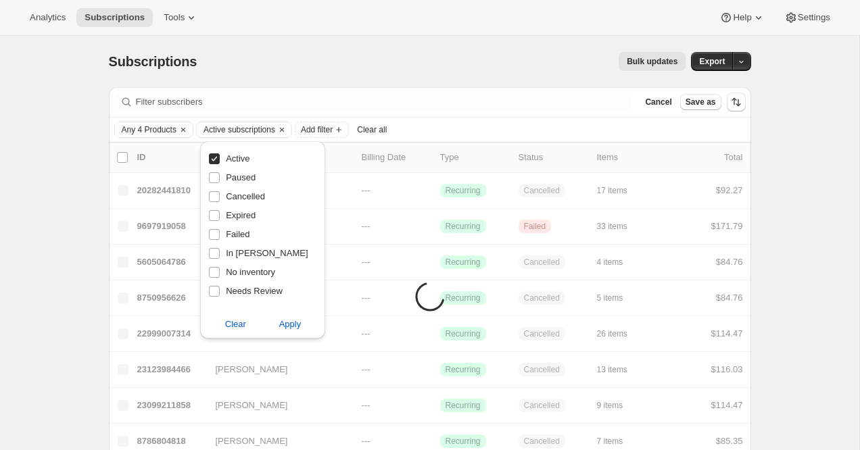
click at [436, 76] on div "Subscriptions. This page is ready Subscriptions Bulk updates More actions Bulk …" at bounding box center [430, 61] width 642 height 51
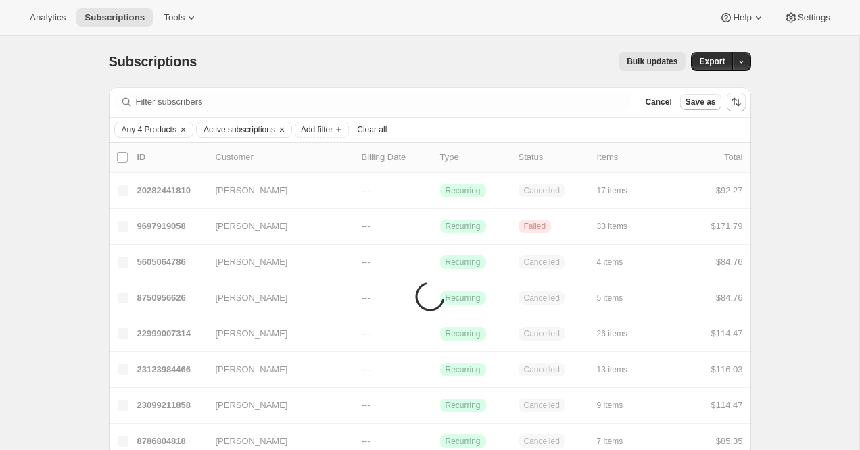
click at [436, 76] on div "Subscriptions. This page is ready Subscriptions Bulk updates More actions Bulk …" at bounding box center [430, 61] width 642 height 51
